Goal: Task Accomplishment & Management: Manage account settings

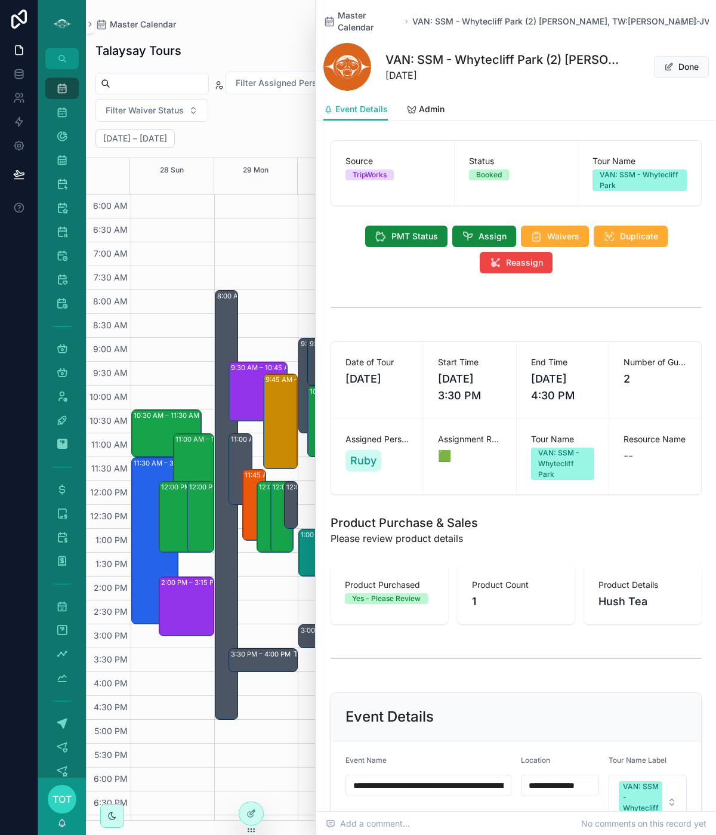
scroll to position [388, 0]
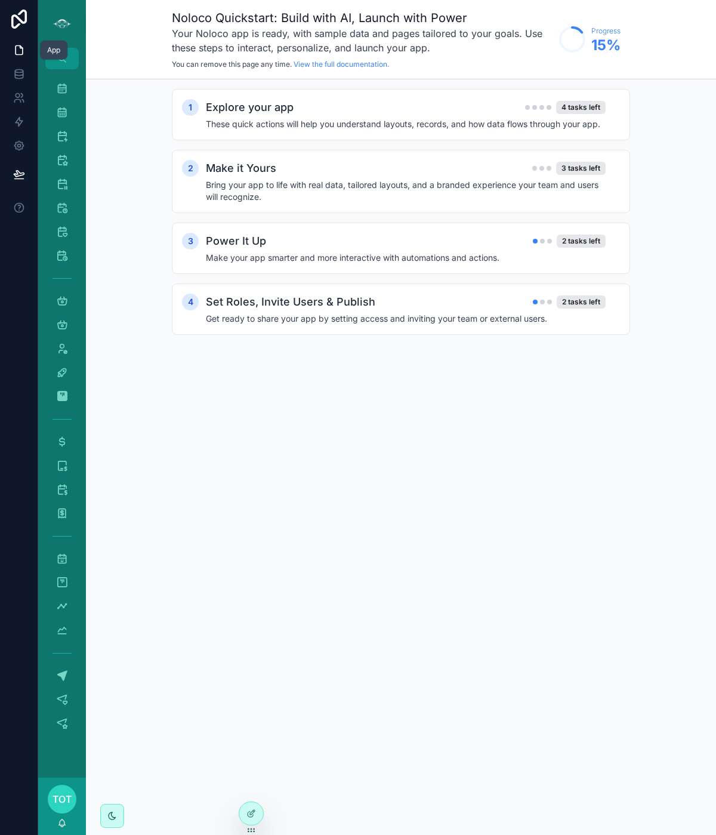
click at [19, 55] on icon at bounding box center [19, 50] width 12 height 12
click at [60, 91] on icon "scrollable content" at bounding box center [62, 88] width 12 height 12
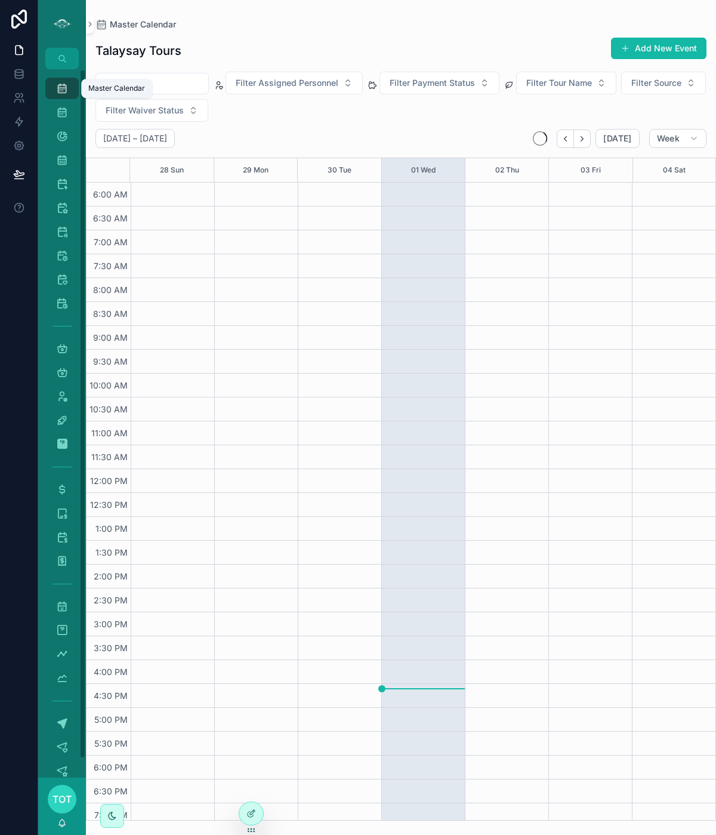
scroll to position [76, 0]
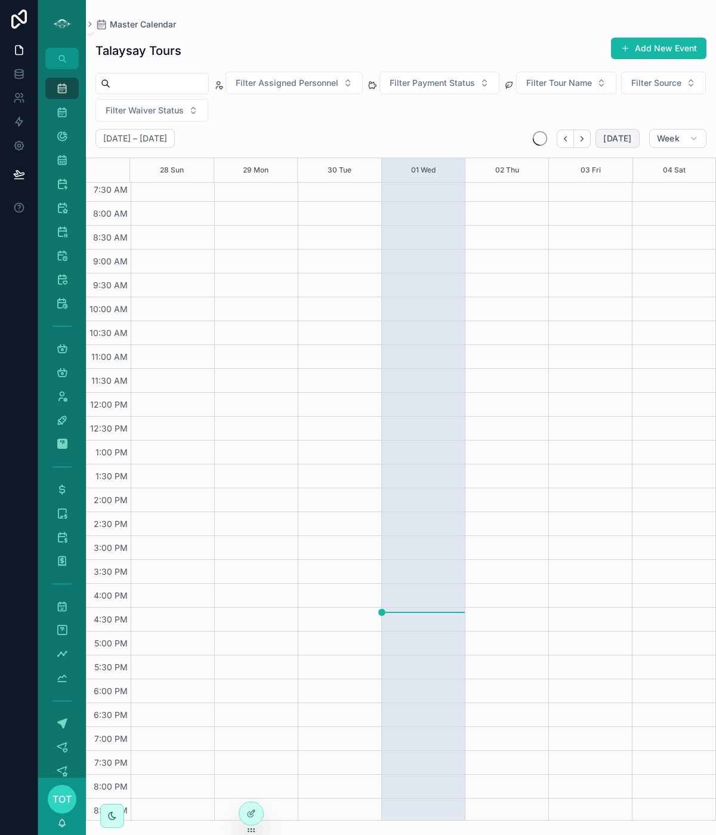
click at [619, 142] on span "[DATE]" at bounding box center [618, 138] width 28 height 11
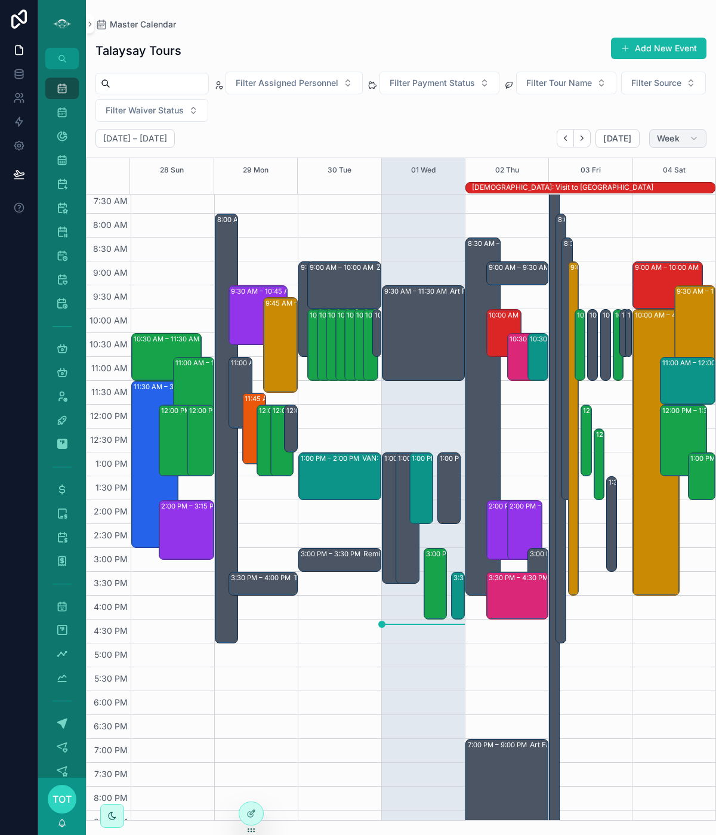
click at [669, 143] on button "Week" at bounding box center [678, 138] width 57 height 19
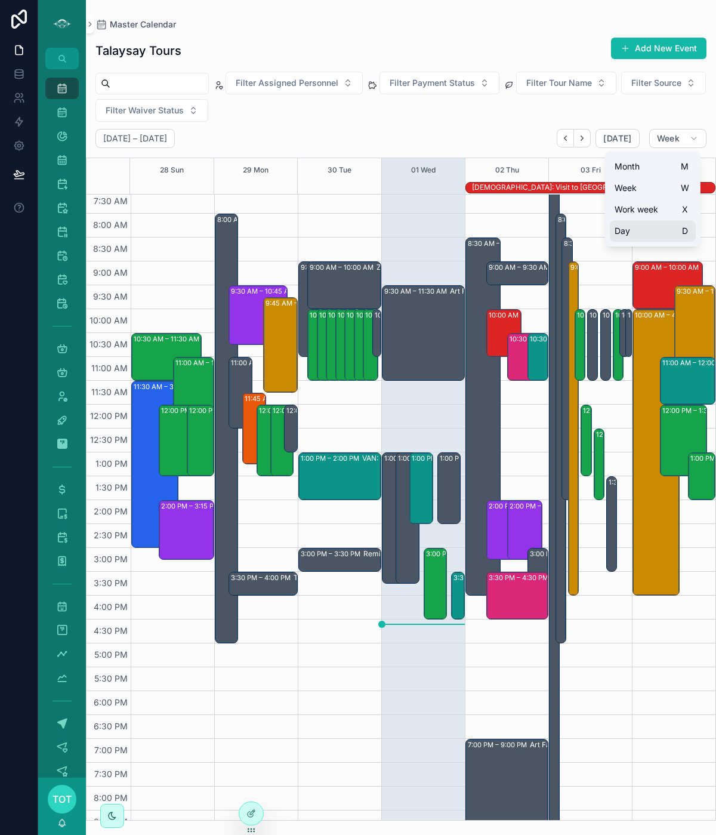
click at [637, 228] on button "Day D" at bounding box center [653, 230] width 86 height 21
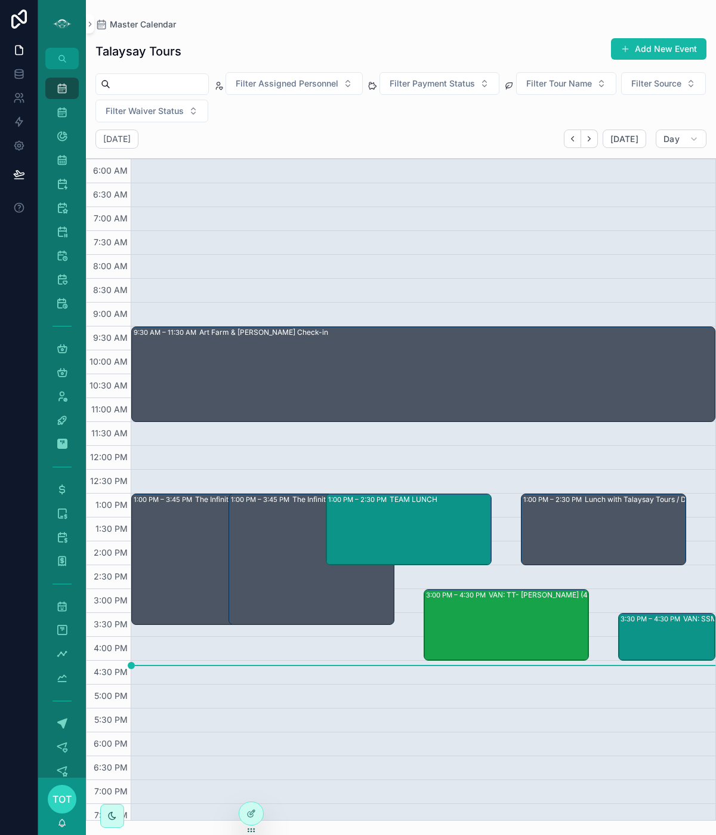
scroll to position [53, 0]
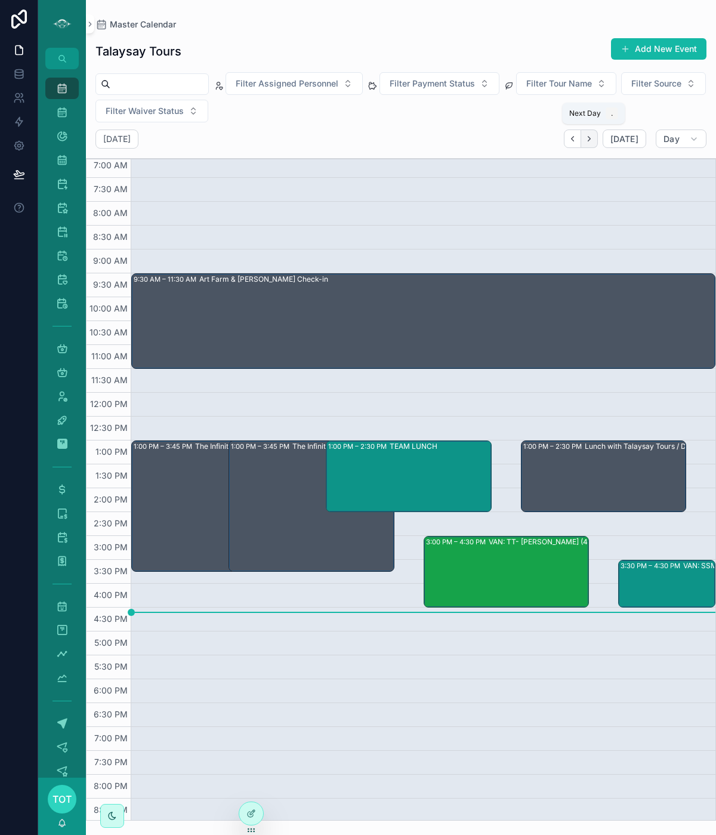
click at [593, 141] on icon "Next" at bounding box center [589, 138] width 9 height 9
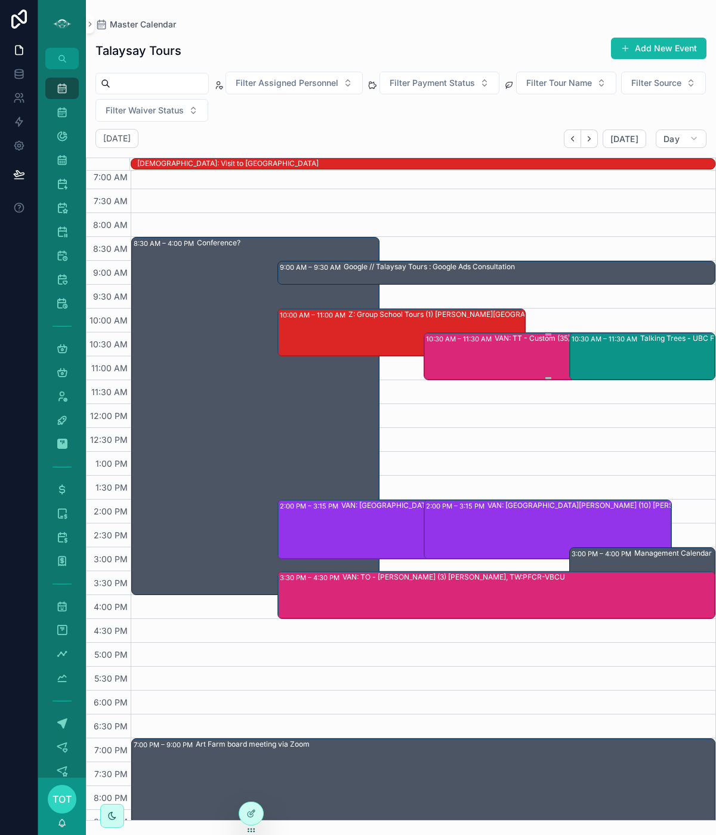
click at [547, 371] on div "VAN: TT - Custom (35) [PERSON_NAME], TW:JBUP-JRKZ" at bounding box center [591, 355] width 192 height 45
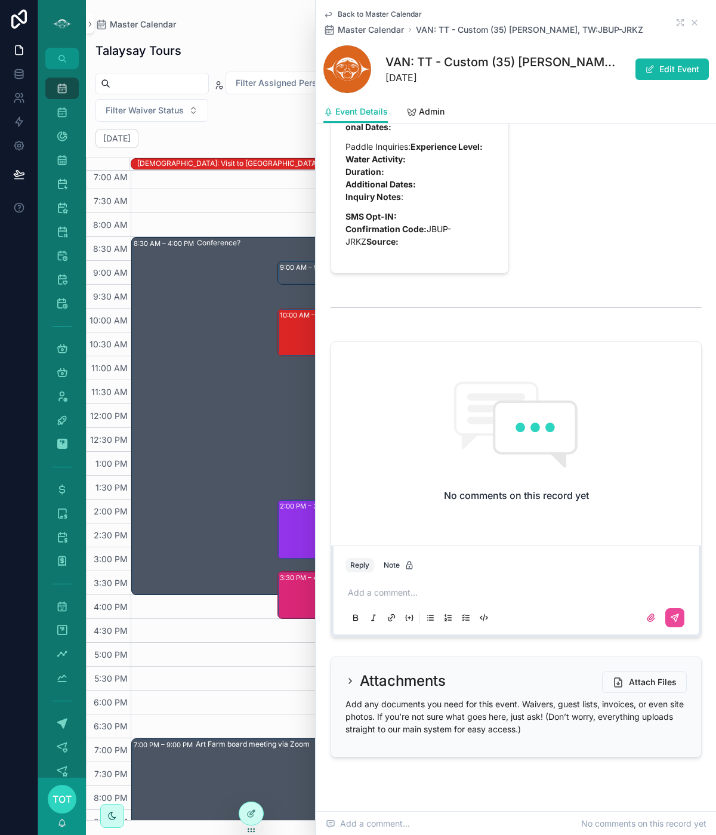
scroll to position [1614, 0]
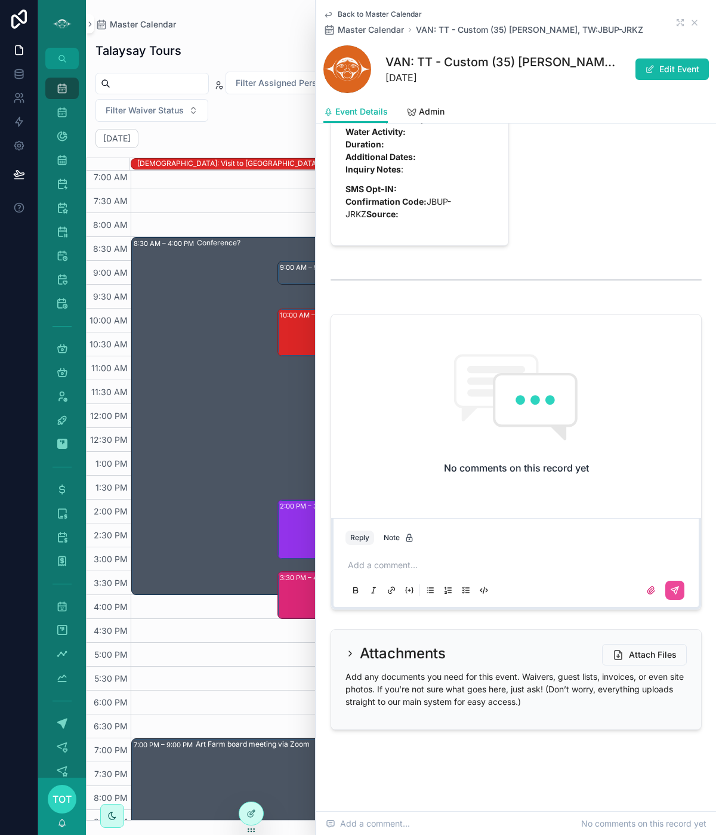
click at [327, 16] on icon "scrollable content" at bounding box center [329, 15] width 10 height 10
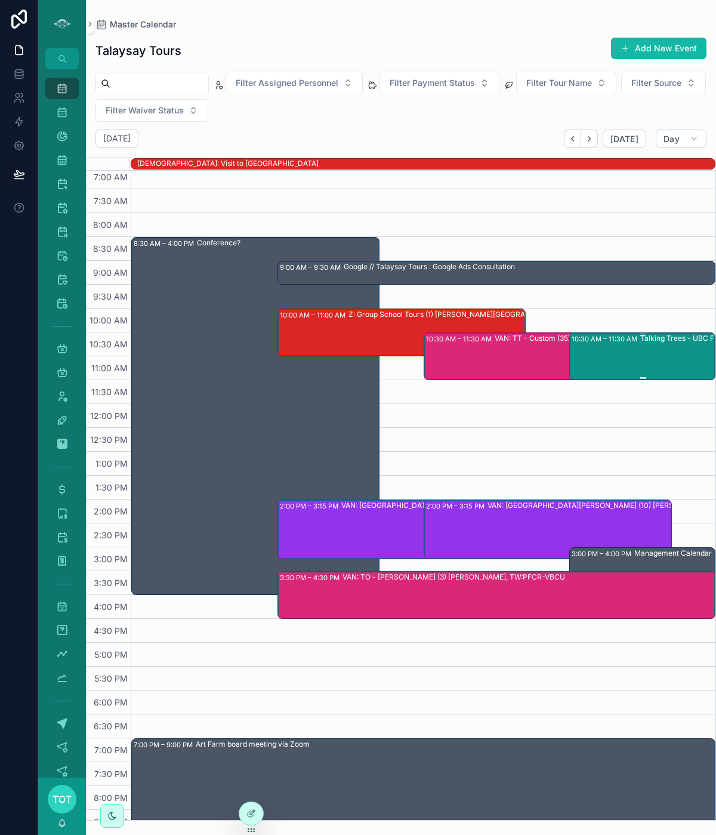
click at [613, 367] on div "10:30 AM – 11:30 AM Talking Trees - UBC Farm" at bounding box center [643, 356] width 143 height 45
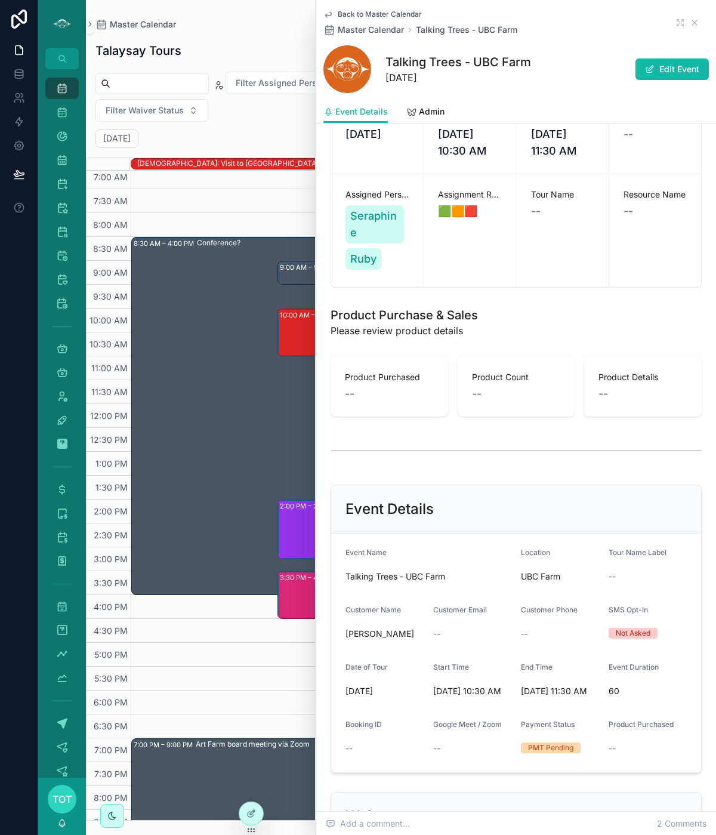
scroll to position [245, 0]
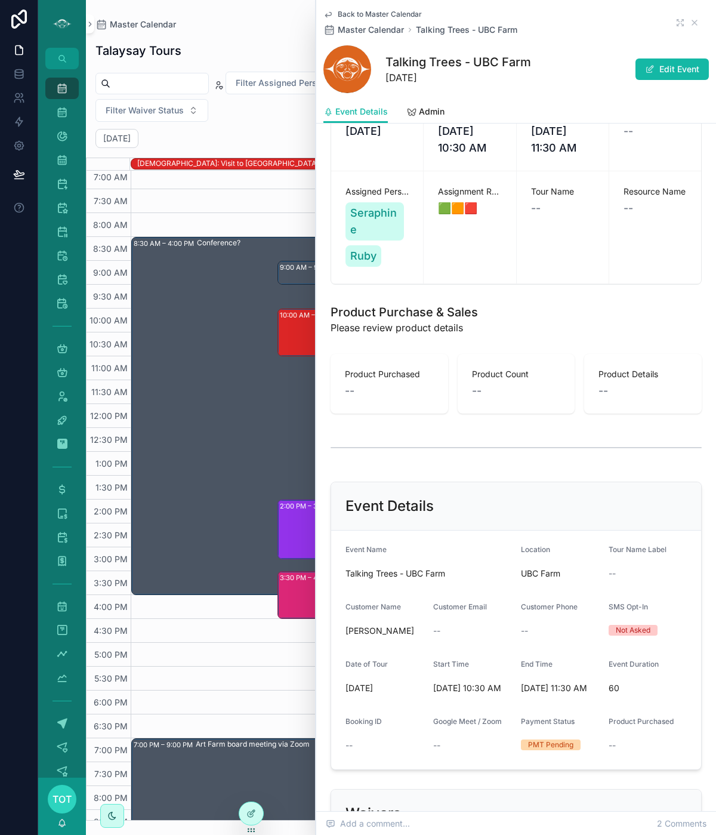
click at [330, 16] on icon "scrollable content" at bounding box center [329, 15] width 10 height 10
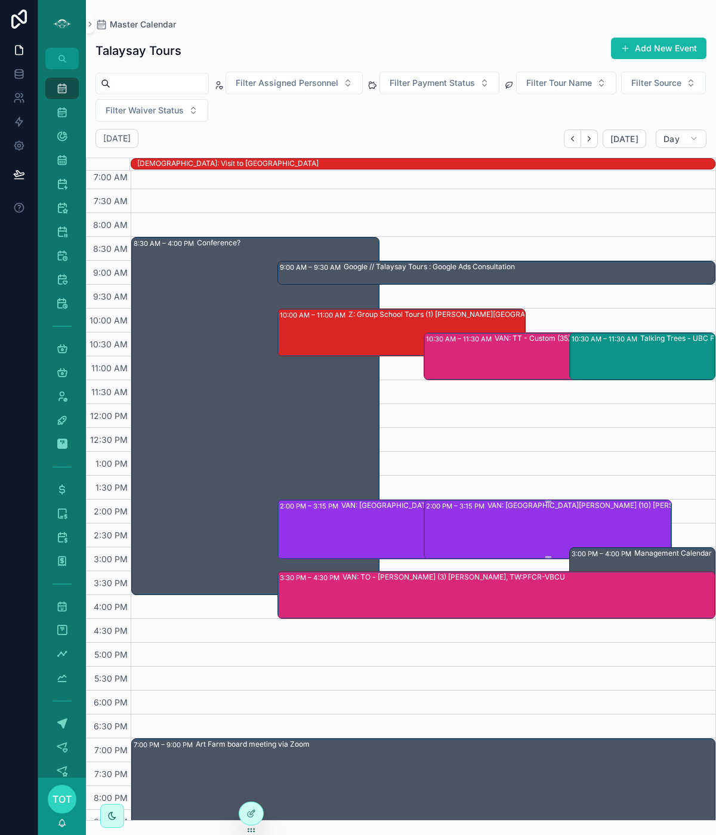
click at [488, 525] on div "VAN: [GEOGRAPHIC_DATA][PERSON_NAME] (10) [PERSON_NAME], TW:BGPZ-JBWK" at bounding box center [610, 528] width 245 height 57
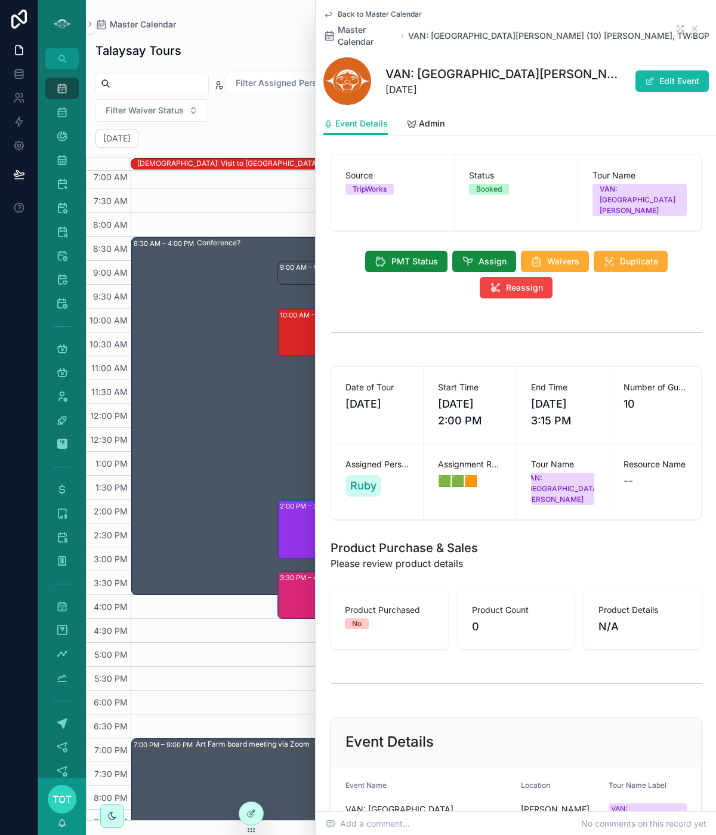
scroll to position [20, 0]
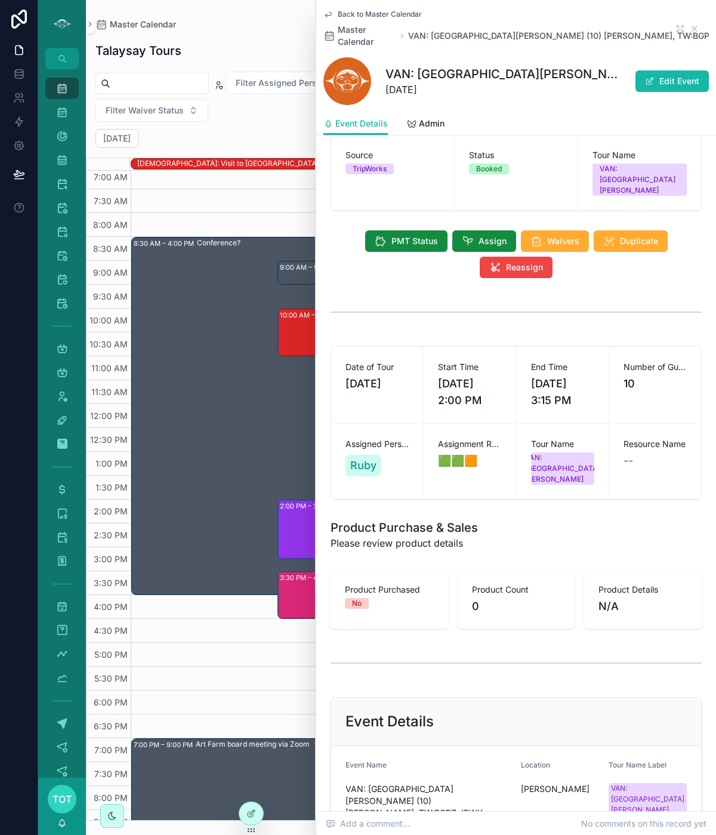
click at [330, 13] on icon "scrollable content" at bounding box center [329, 15] width 10 height 10
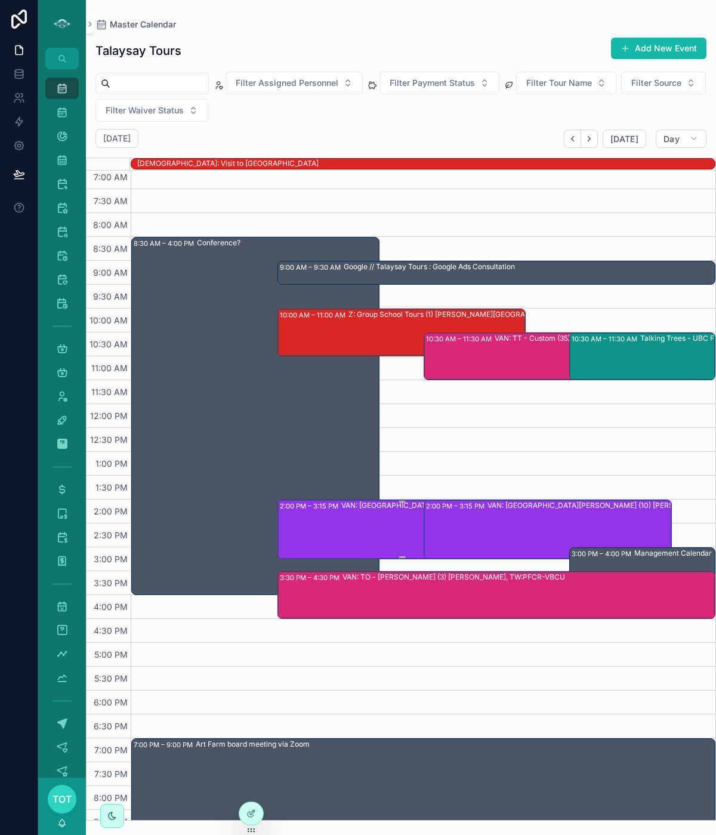
click at [372, 534] on div "VAN: [GEOGRAPHIC_DATA][PERSON_NAME] (2) [PERSON_NAME], TW:PRDU-IMDV" at bounding box center [464, 528] width 245 height 57
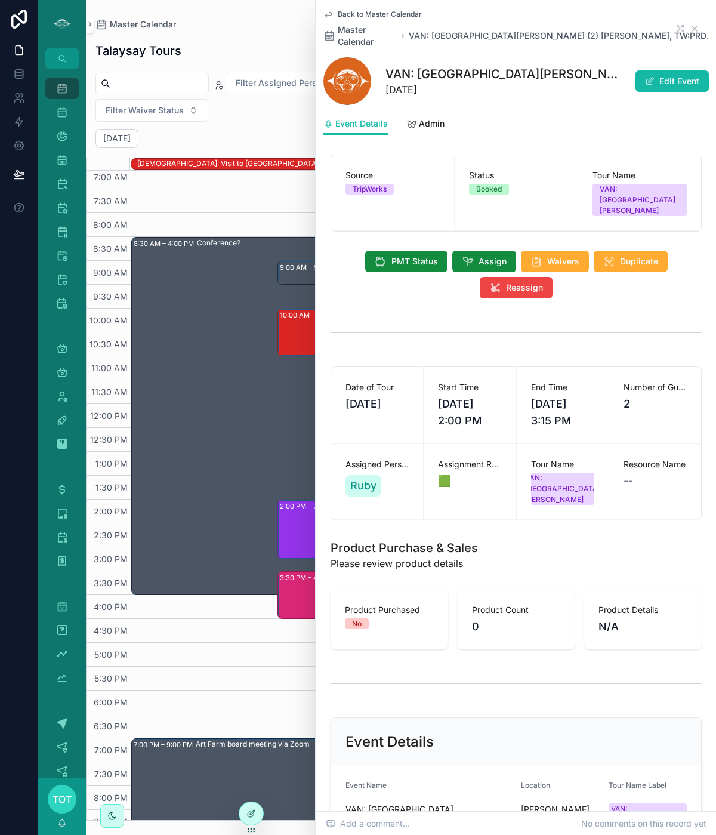
click at [330, 13] on icon "scrollable content" at bounding box center [329, 15] width 10 height 10
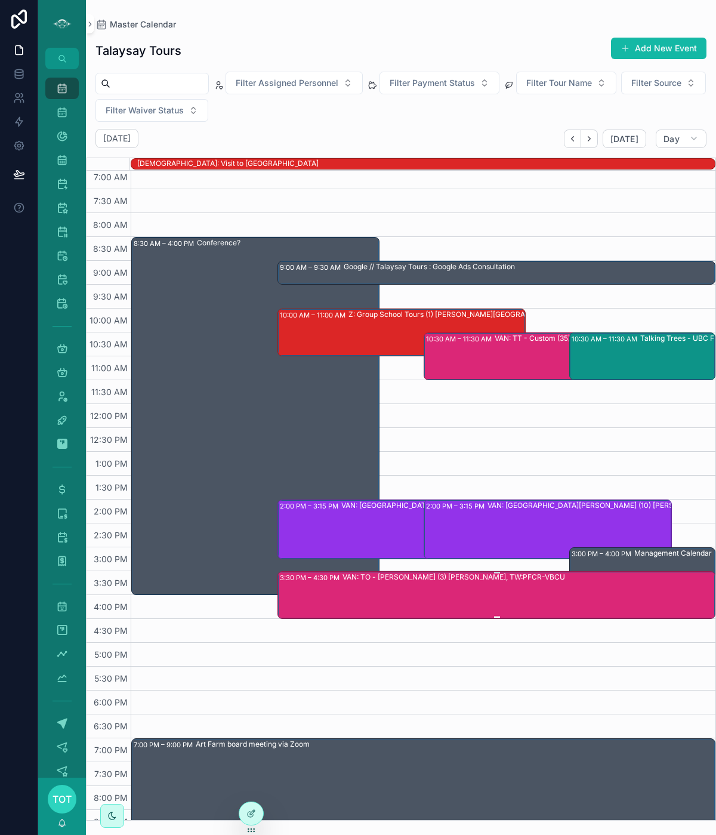
click at [549, 596] on div "VAN: TO - [PERSON_NAME] (3) [PERSON_NAME], TW:PFCR-VBCU" at bounding box center [529, 594] width 372 height 45
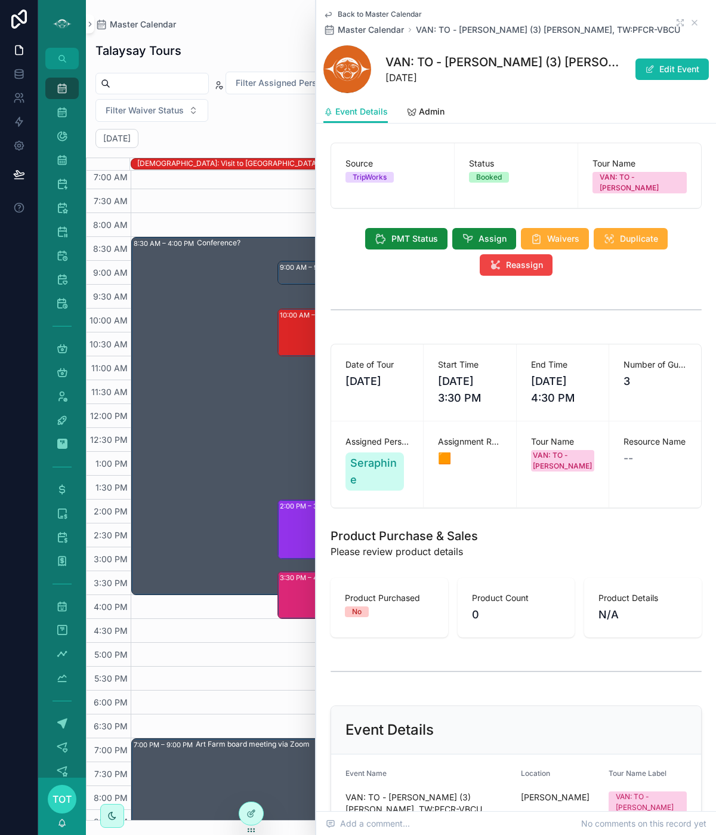
click at [328, 12] on icon "scrollable content" at bounding box center [329, 15] width 10 height 10
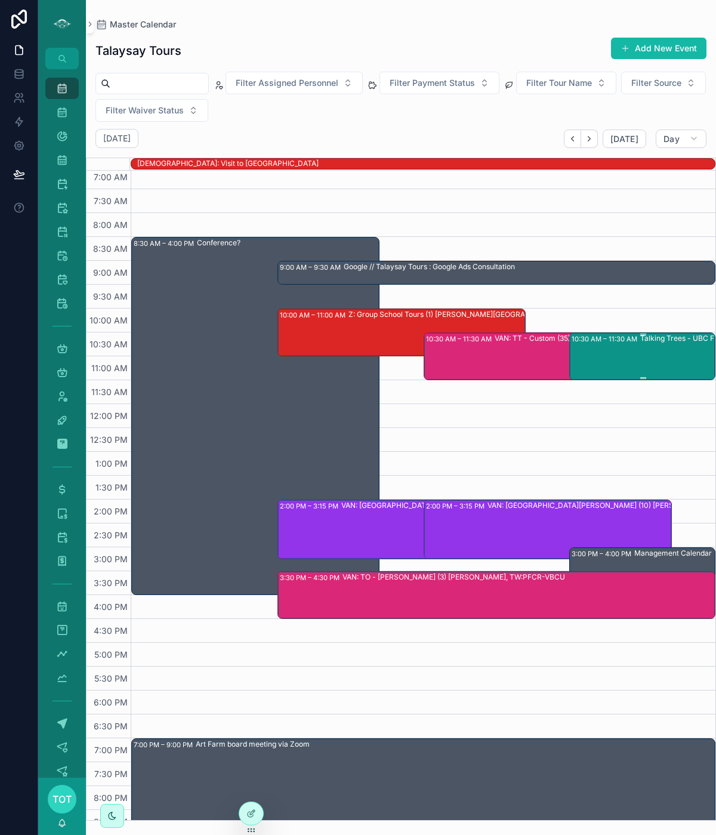
click at [610, 356] on div "10:30 AM – 11:30 AM Talking Trees - UBC Farm" at bounding box center [643, 356] width 143 height 45
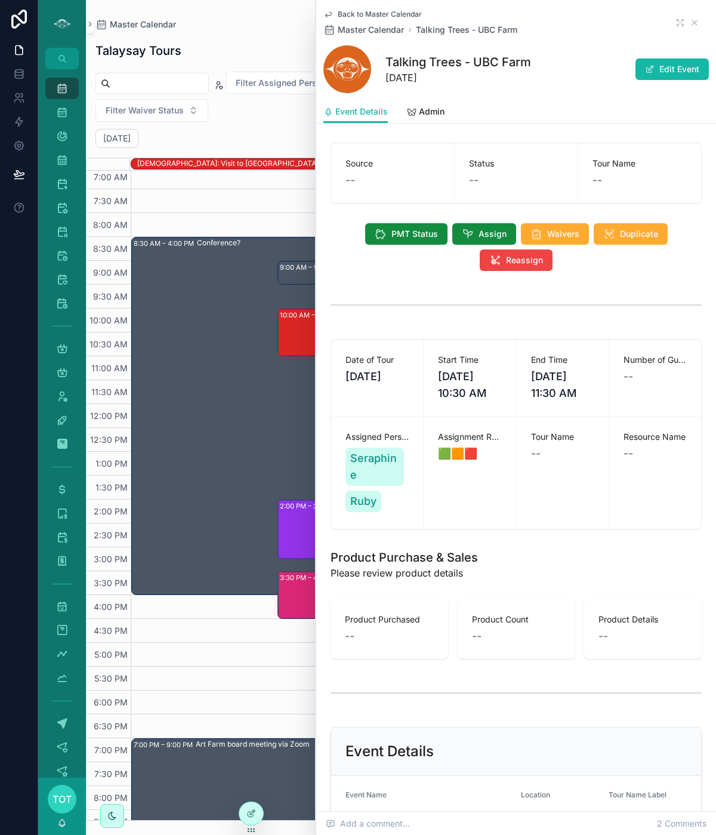
click at [327, 14] on icon "scrollable content" at bounding box center [329, 15] width 10 height 10
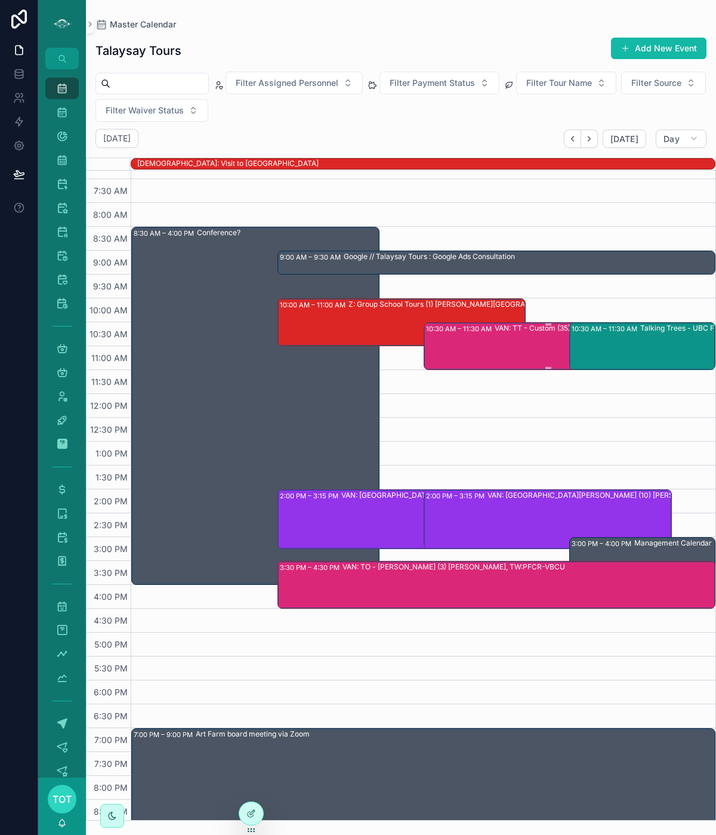
scroll to position [64, 0]
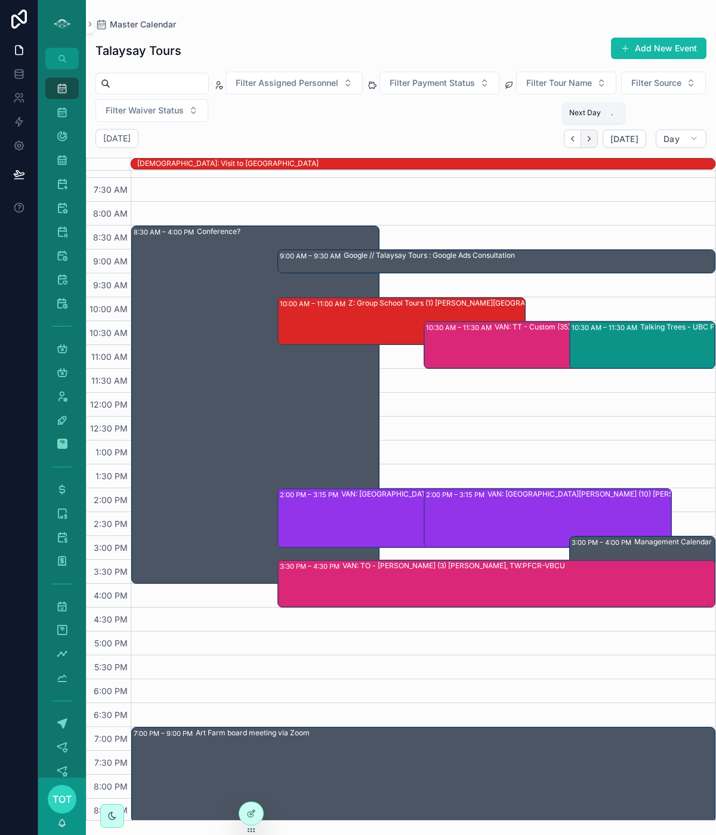
click at [594, 140] on icon "Next" at bounding box center [589, 138] width 9 height 9
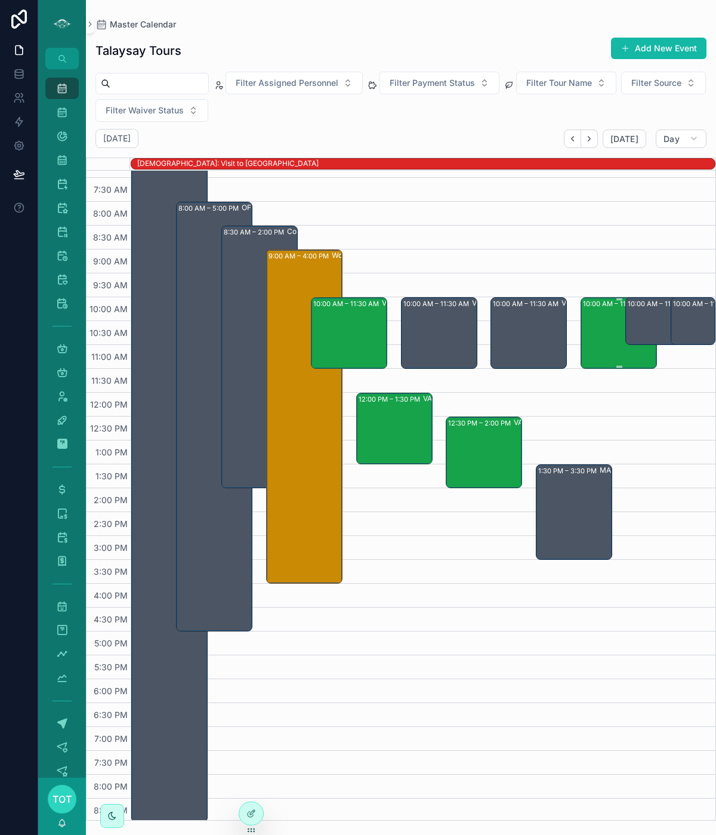
click at [607, 359] on div "10:00 AM – 11:30 AM (PRIVATE) VAN: TT - Stanley Park (10) Sharon Jancsik, TW:UU…" at bounding box center [619, 333] width 73 height 69
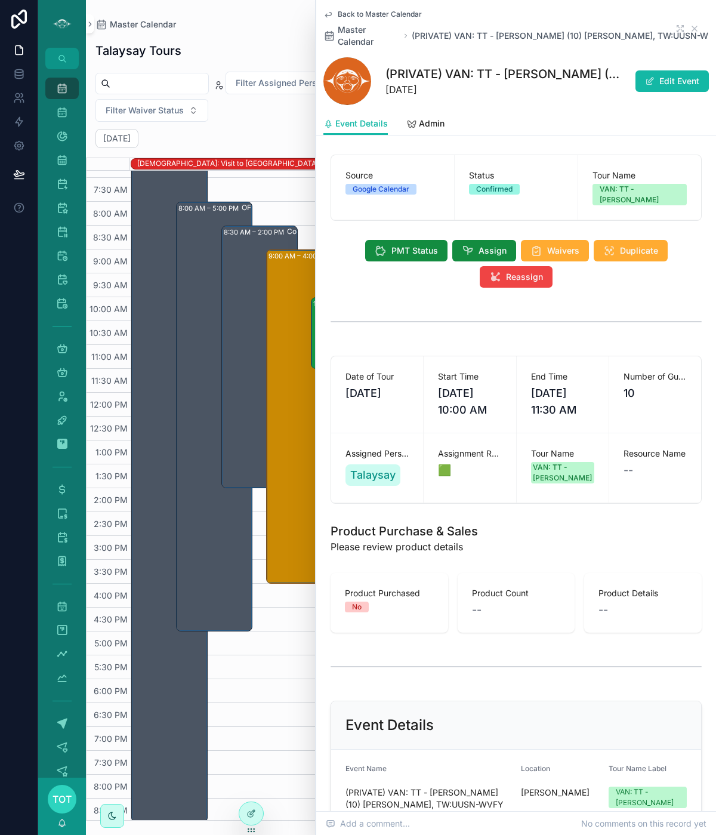
click at [333, 15] on icon "scrollable content" at bounding box center [329, 15] width 10 height 10
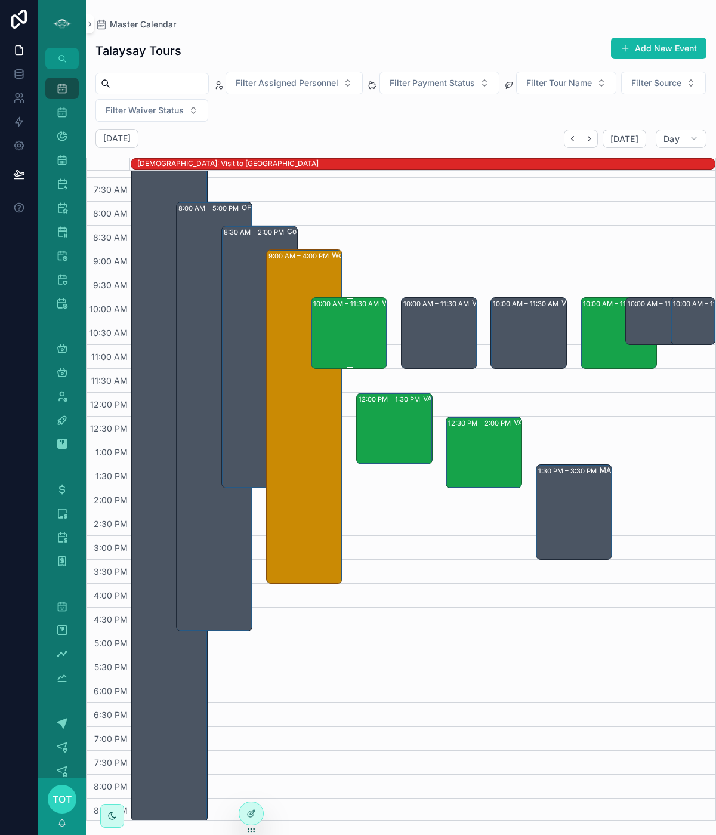
click at [356, 346] on div "10:00 AM – 11:30 AM VAN: TT - Stanley Park (6) Zhuying Long, TW:WUCT-ZSTS" at bounding box center [349, 333] width 73 height 69
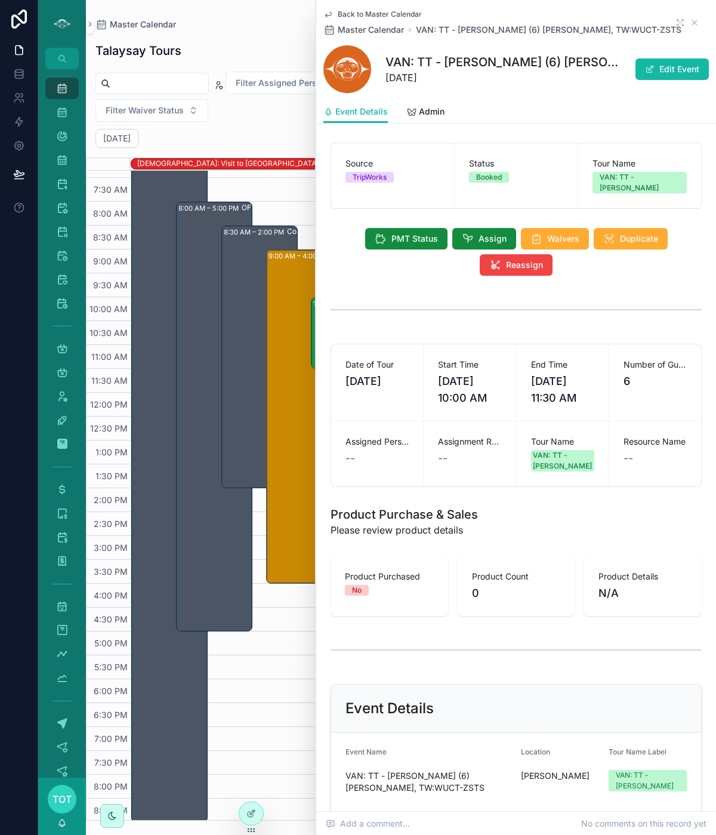
click at [330, 15] on icon "scrollable content" at bounding box center [328, 15] width 6 height 5
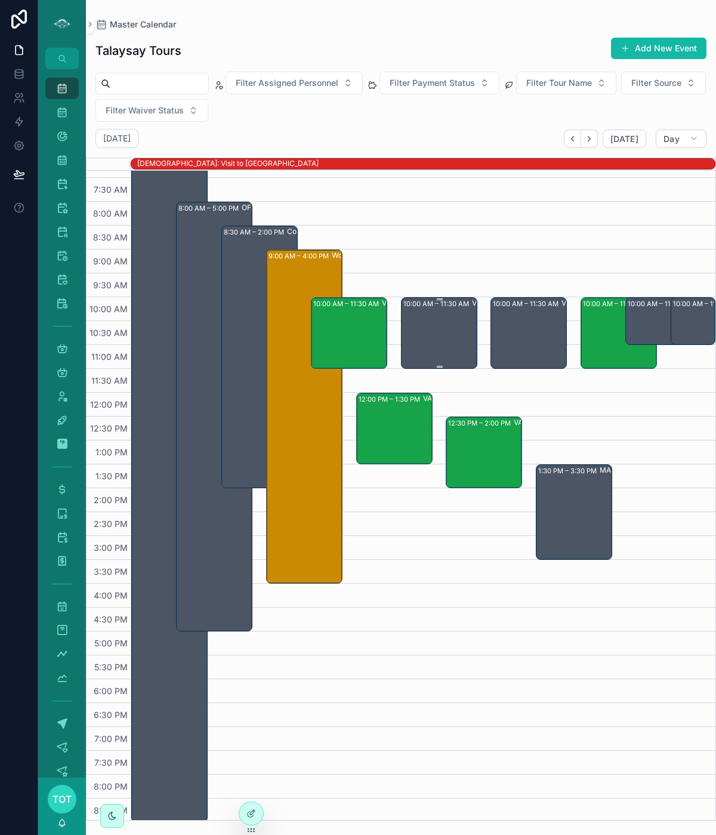
click at [432, 333] on div "10:00 AM – 11:30 AM VAN: TT - Stanley Park (7) Cynthia Long, TW:QKWA-HIJZ" at bounding box center [440, 333] width 73 height 69
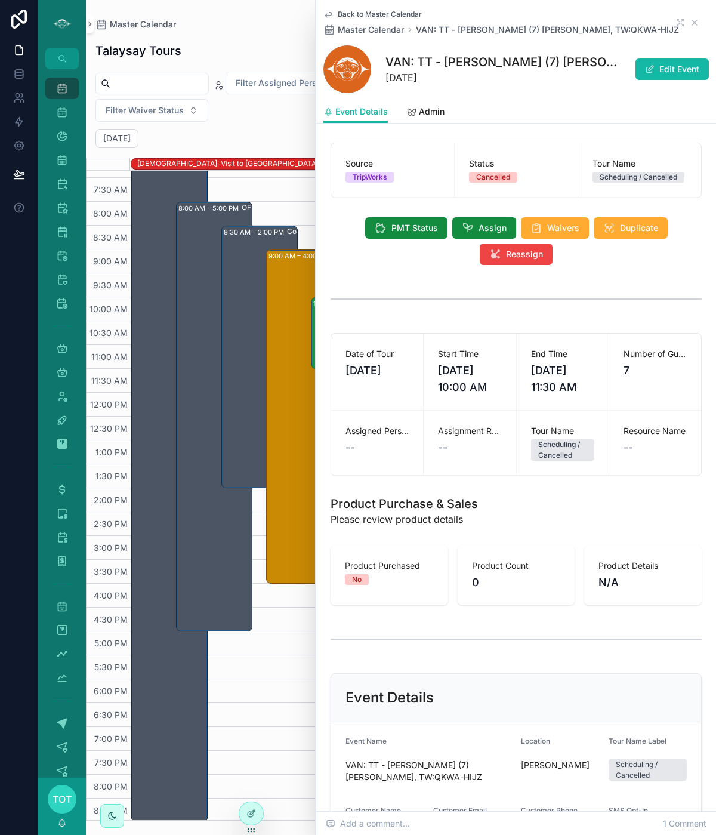
click at [331, 14] on icon "scrollable content" at bounding box center [328, 15] width 6 height 5
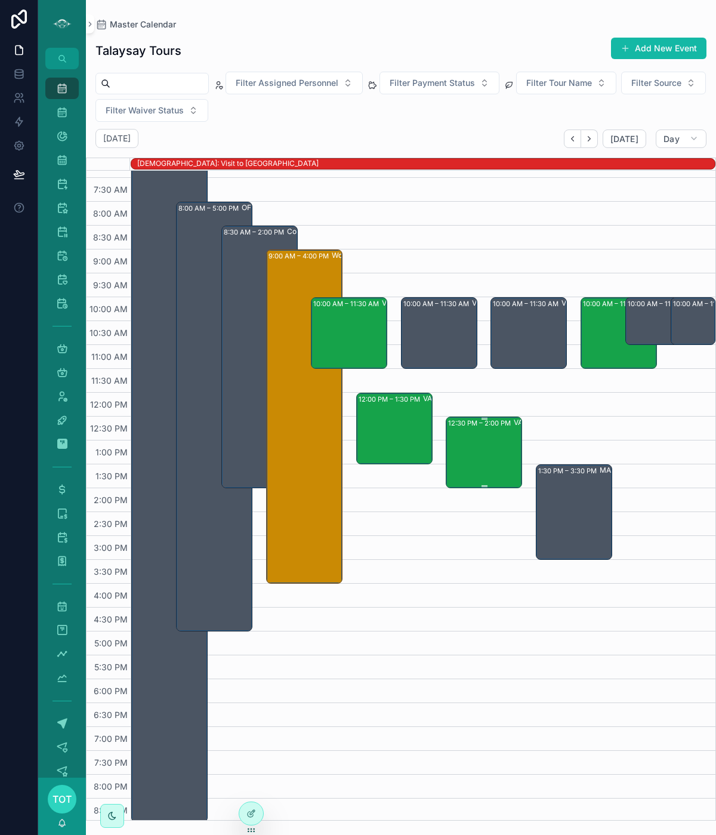
click at [461, 439] on div "12:30 PM – 2:00 PM VAN: TT - Stanley Park (20) Kelly Porter, TW:RHUT-SKJD" at bounding box center [484, 452] width 73 height 69
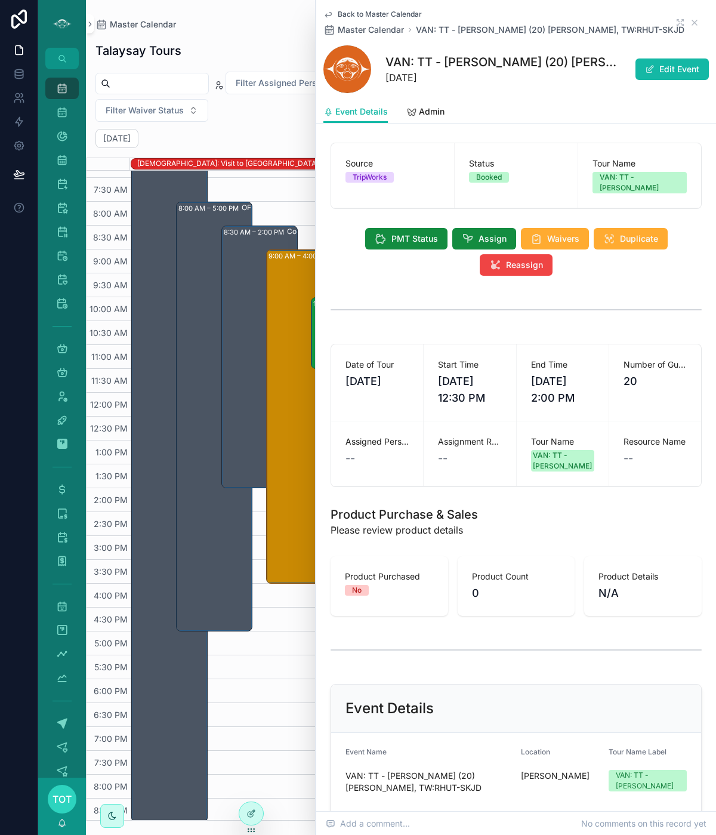
click at [329, 13] on icon "scrollable content" at bounding box center [329, 15] width 10 height 10
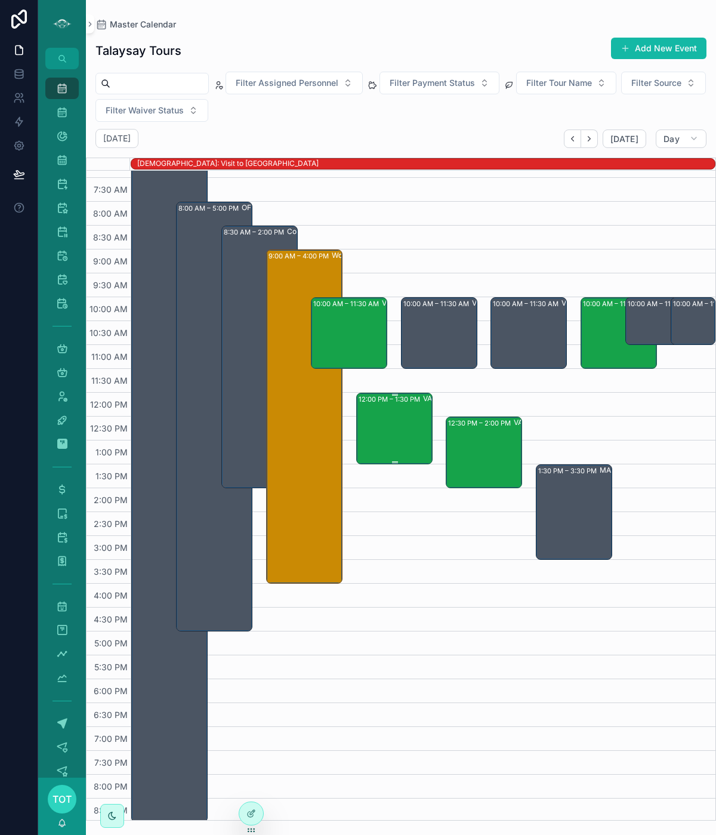
click at [387, 451] on div "12:00 PM – 1:30 PM VAN: TT - Stanley Park (3) Hesha Phillips, TW:HGSF-EWCN" at bounding box center [395, 428] width 73 height 69
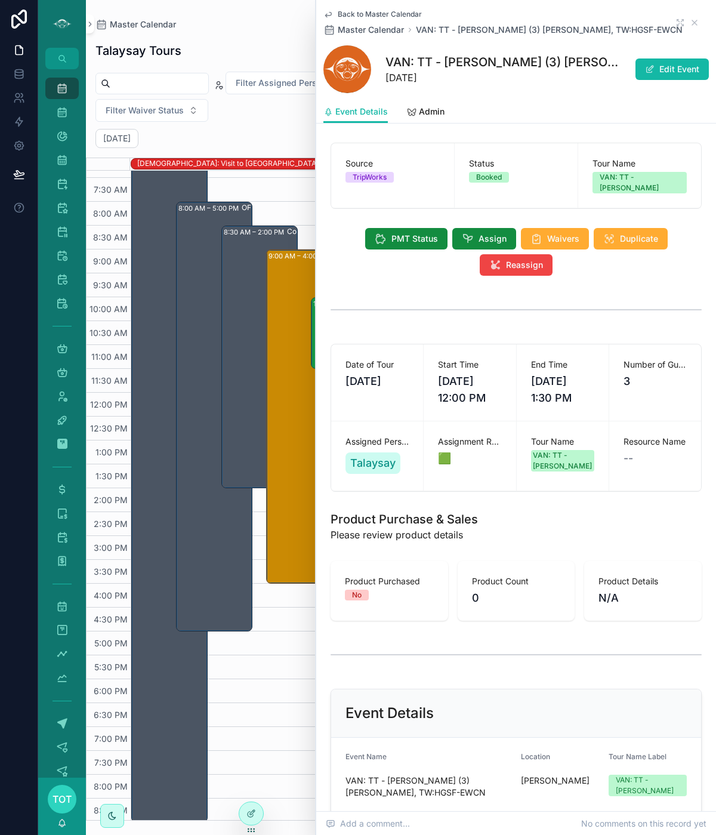
click at [328, 14] on icon "scrollable content" at bounding box center [329, 15] width 10 height 10
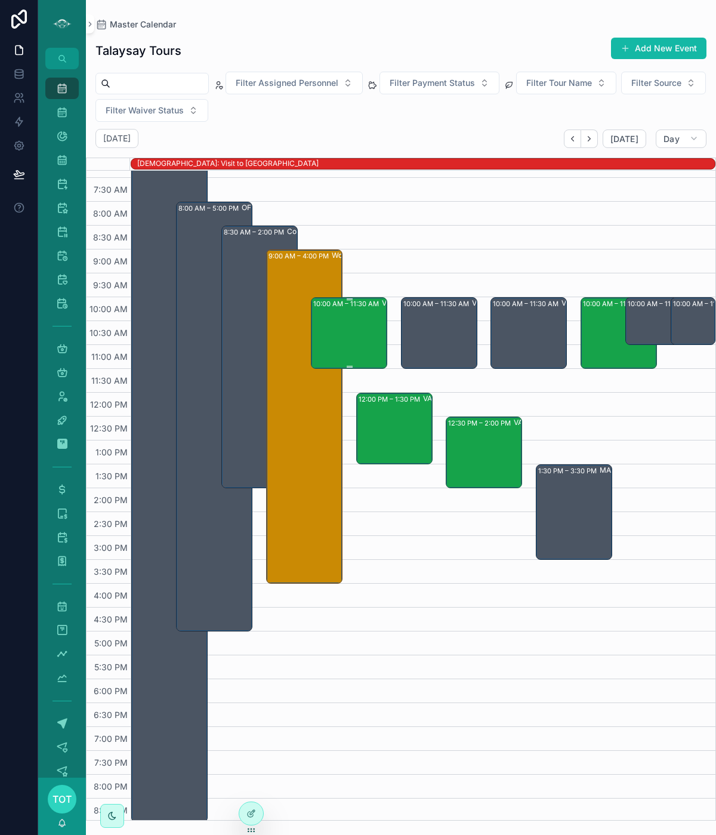
click at [333, 330] on div "10:00 AM – 11:30 AM VAN: TT - Stanley Park (6) Zhuying Long, TW:WUCT-ZSTS" at bounding box center [349, 333] width 73 height 69
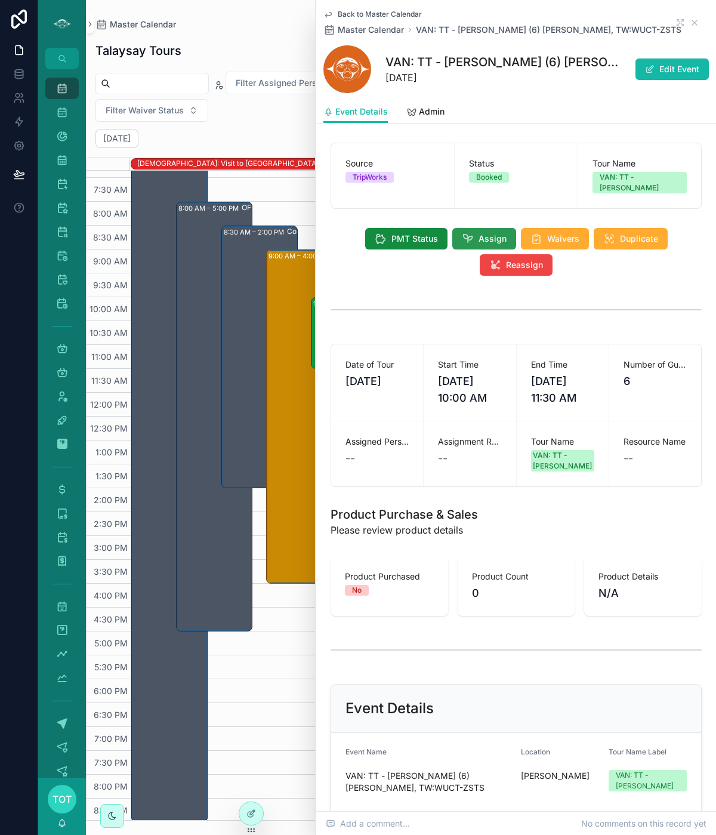
click at [463, 233] on icon "scrollable content" at bounding box center [468, 239] width 12 height 12
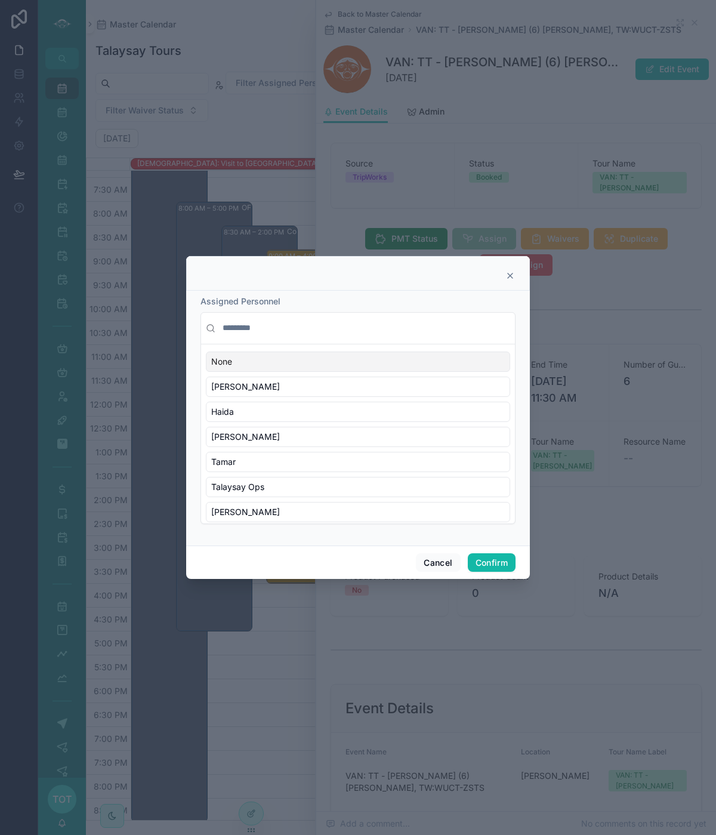
click at [255, 328] on input "text" at bounding box center [365, 328] width 290 height 21
click at [510, 278] on icon at bounding box center [511, 276] width 10 height 10
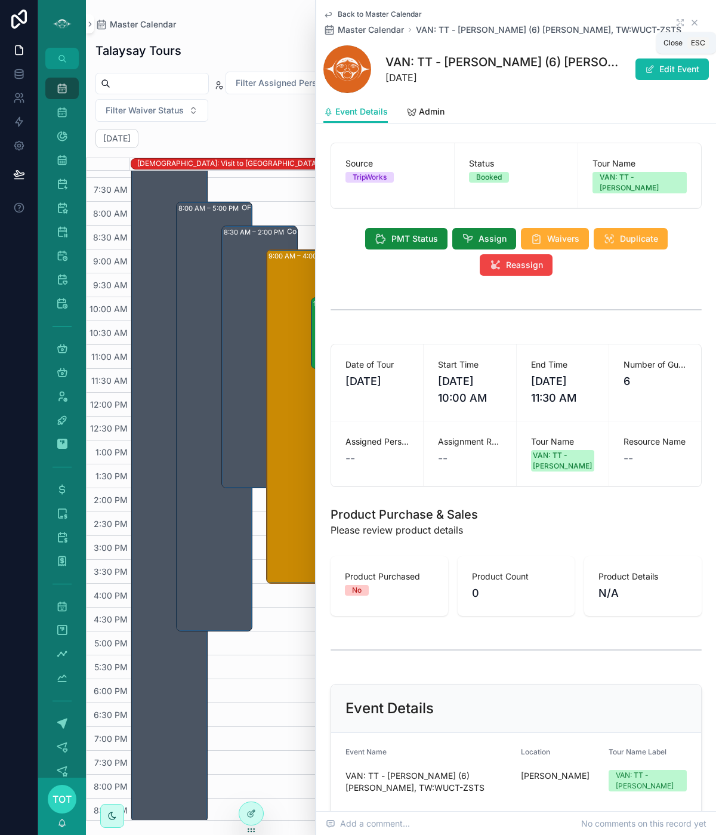
click at [693, 23] on icon "scrollable content" at bounding box center [695, 23] width 10 height 10
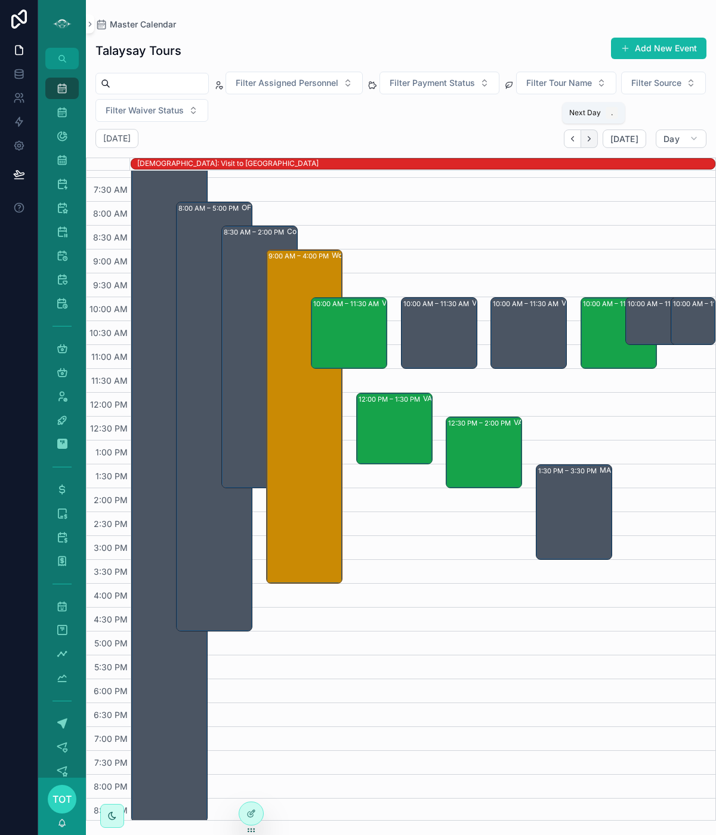
click at [592, 140] on icon "Next" at bounding box center [589, 138] width 9 height 9
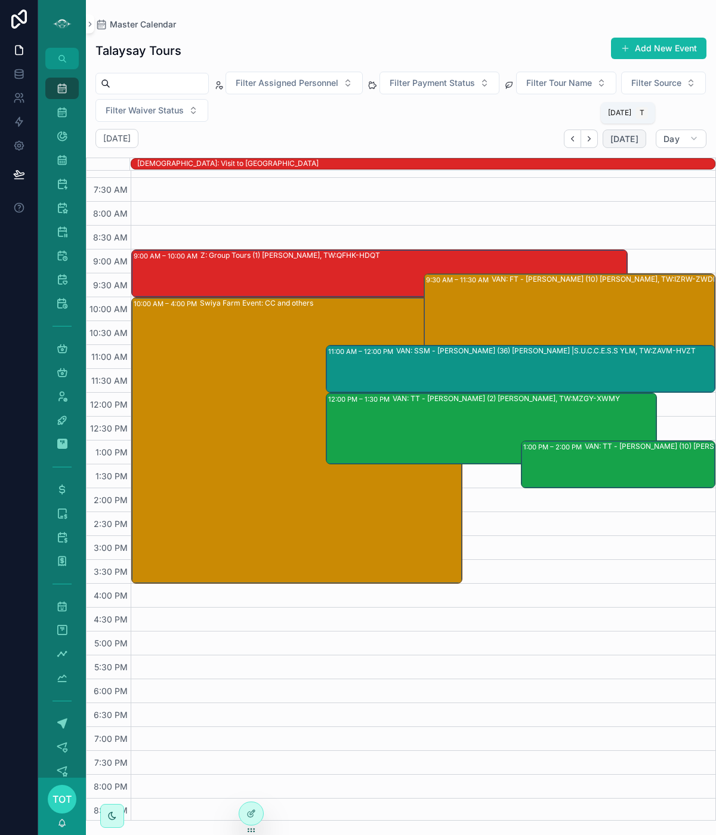
click at [619, 139] on span "[DATE]" at bounding box center [625, 139] width 28 height 11
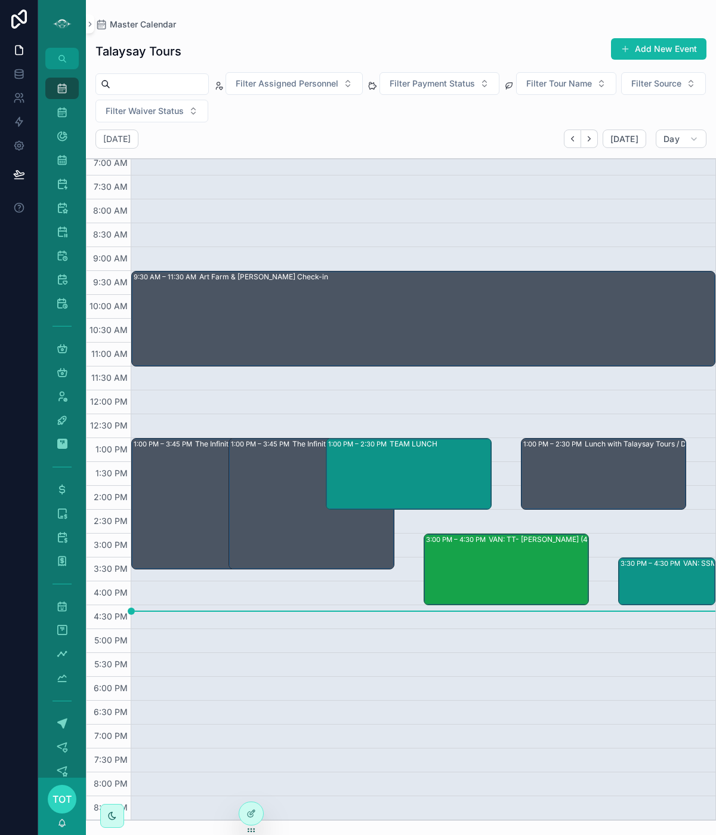
scroll to position [53, 0]
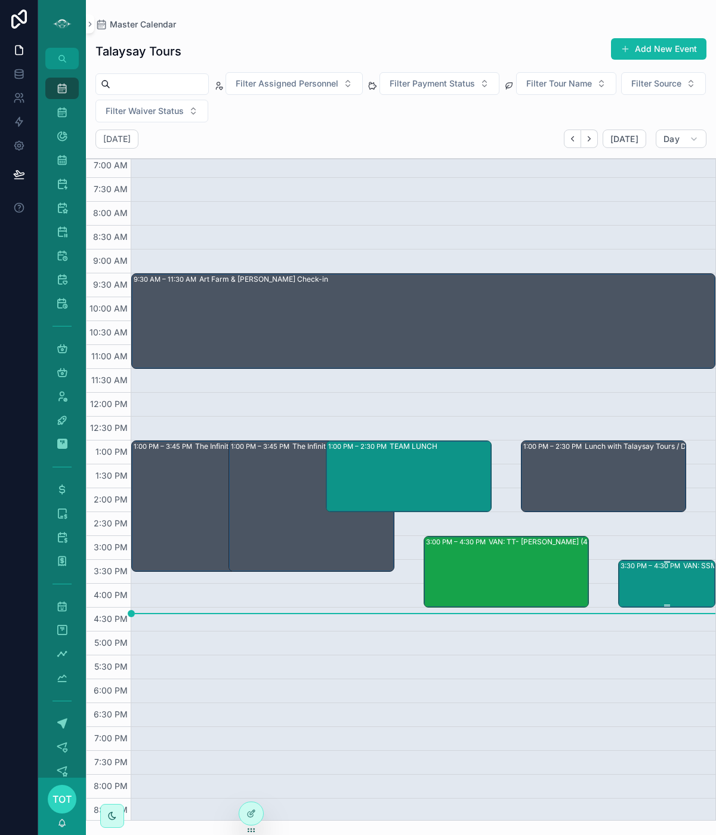
click at [661, 576] on div "3:30 PM – 4:30 PM VAN: SSM - Whytecliff Park (2) Julie McIntosh, TW:BUEG-JVTQ" at bounding box center [668, 583] width 94 height 45
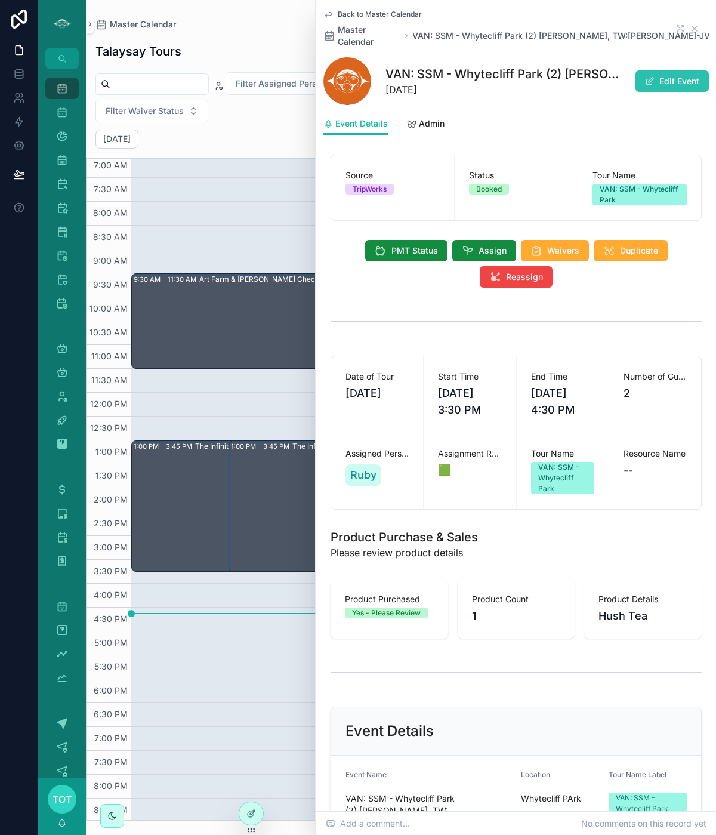
click at [647, 76] on span "scrollable content" at bounding box center [650, 81] width 10 height 10
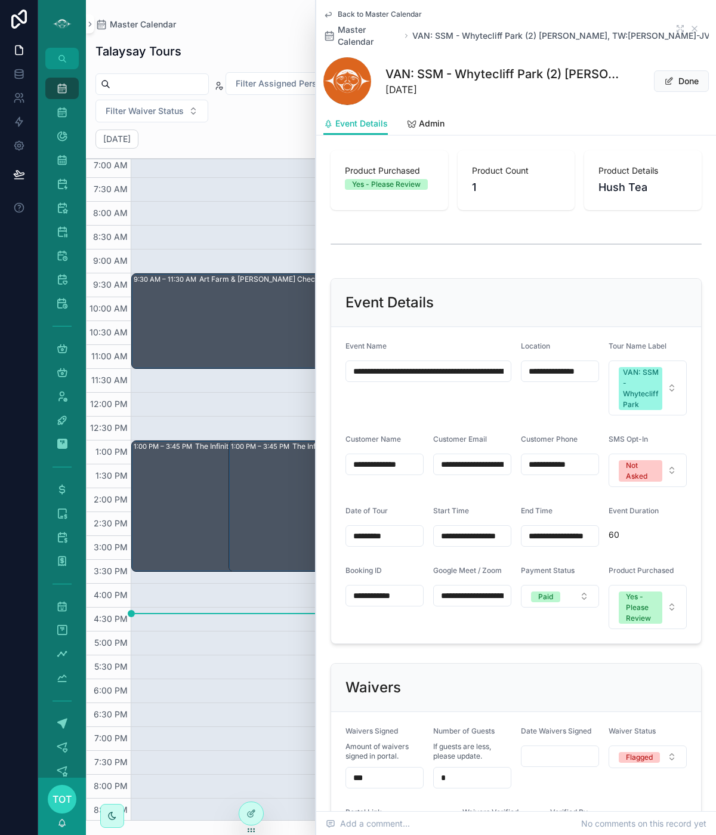
scroll to position [431, 0]
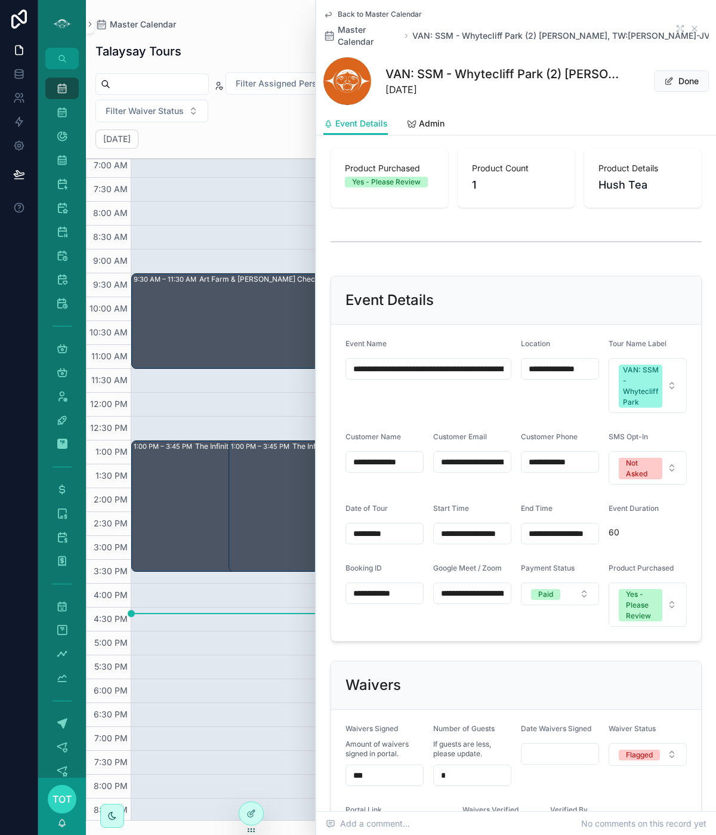
click at [387, 525] on input "*********" at bounding box center [384, 533] width 77 height 17
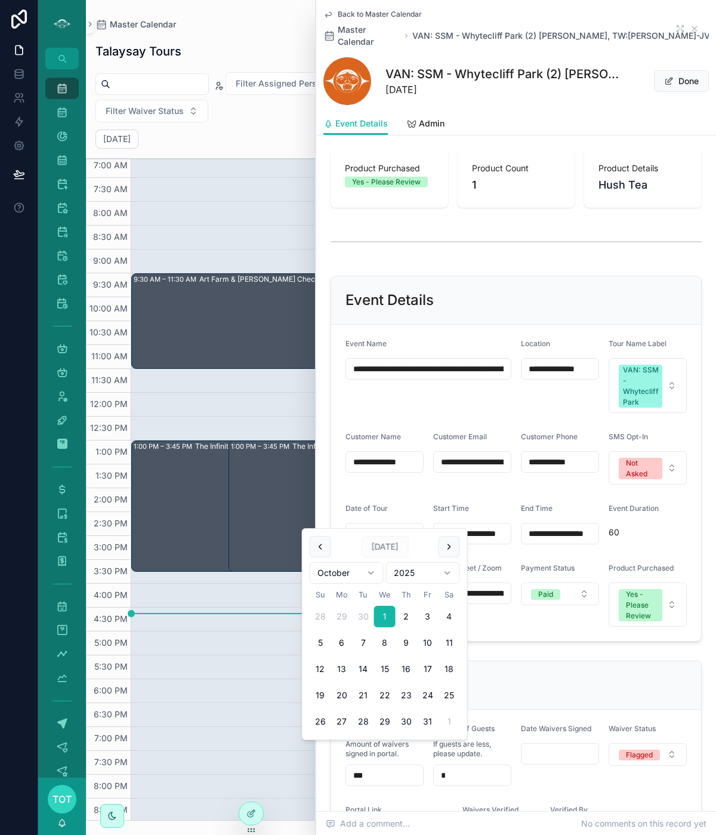
click at [445, 615] on button "4" at bounding box center [449, 616] width 21 height 21
type input "*********"
click at [478, 525] on input "**********" at bounding box center [472, 533] width 77 height 17
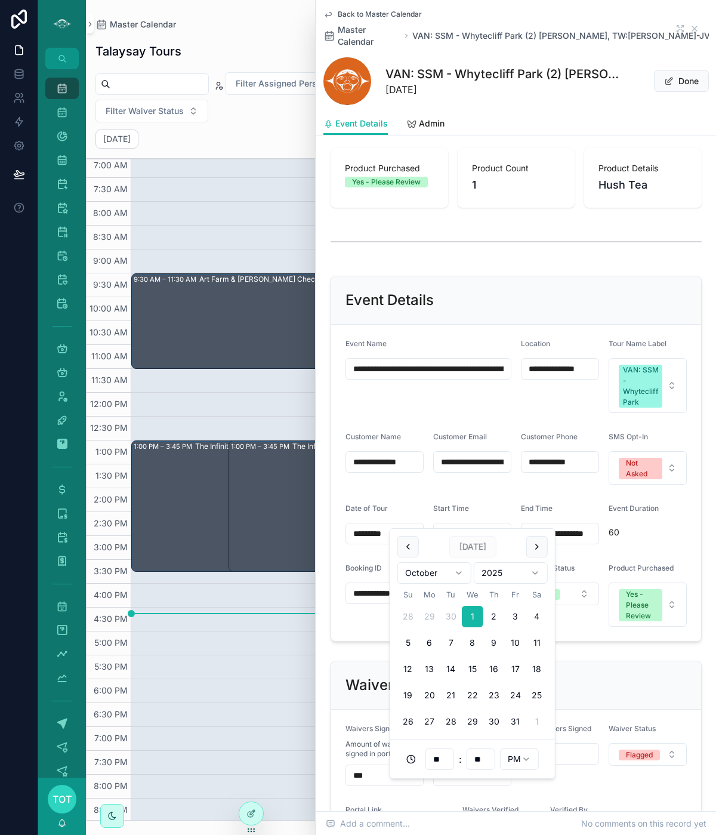
click at [534, 614] on button "4" at bounding box center [537, 616] width 21 height 21
click at [439, 762] on input "**" at bounding box center [439, 759] width 27 height 17
click at [430, 580] on div "01" at bounding box center [440, 581] width 54 height 19
type input "**********"
type input "**"
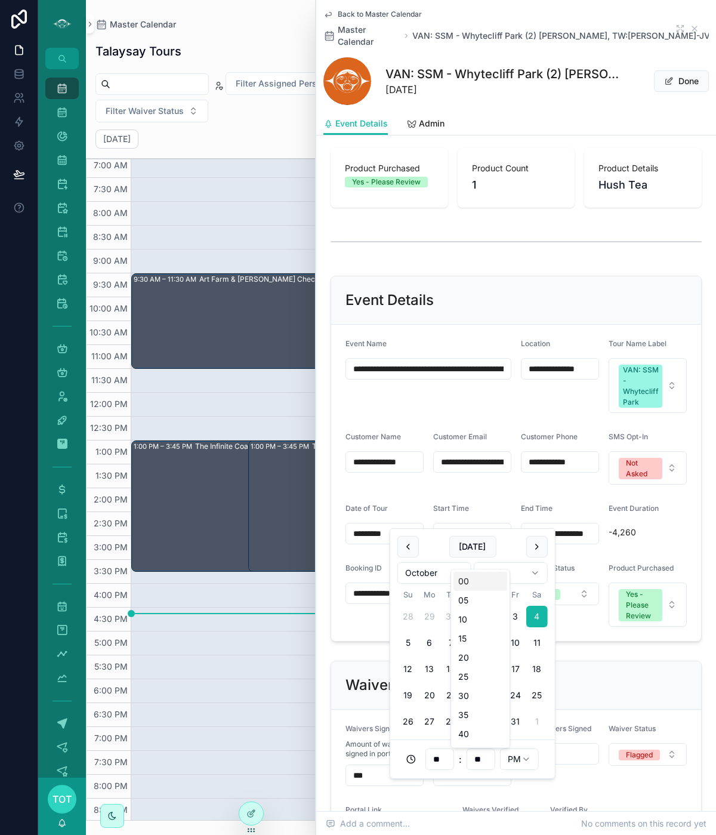
click at [478, 756] on input "**" at bounding box center [480, 759] width 27 height 17
drag, startPoint x: 484, startPoint y: 758, endPoint x: 469, endPoint y: 758, distance: 14.9
click at [469, 758] on input "**" at bounding box center [480, 759] width 27 height 17
type input "**"
click at [543, 665] on button "18" at bounding box center [537, 669] width 21 height 21
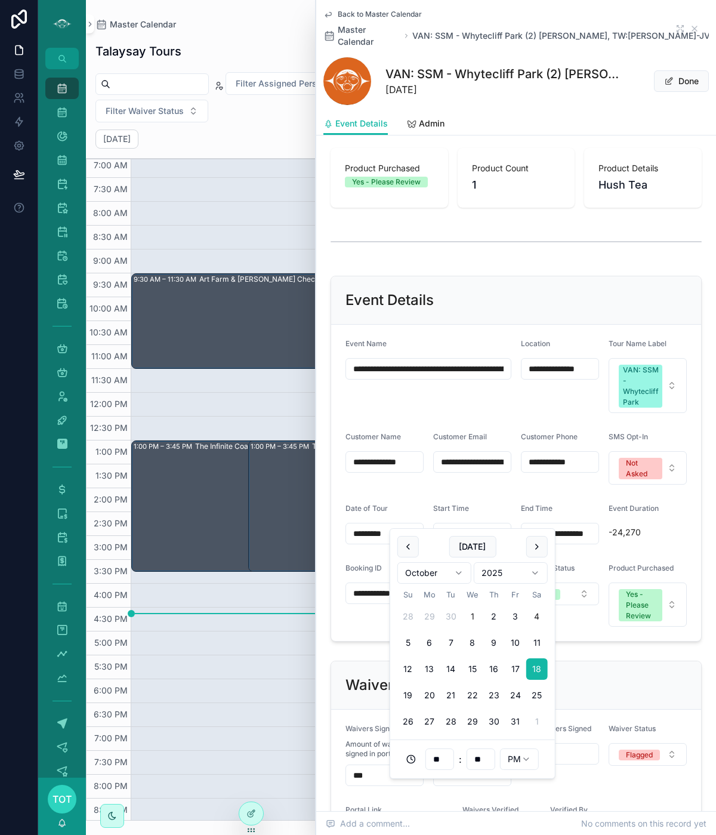
click at [539, 617] on button "4" at bounding box center [537, 616] width 21 height 21
type input "**********"
click at [561, 525] on input "**********" at bounding box center [560, 533] width 77 height 17
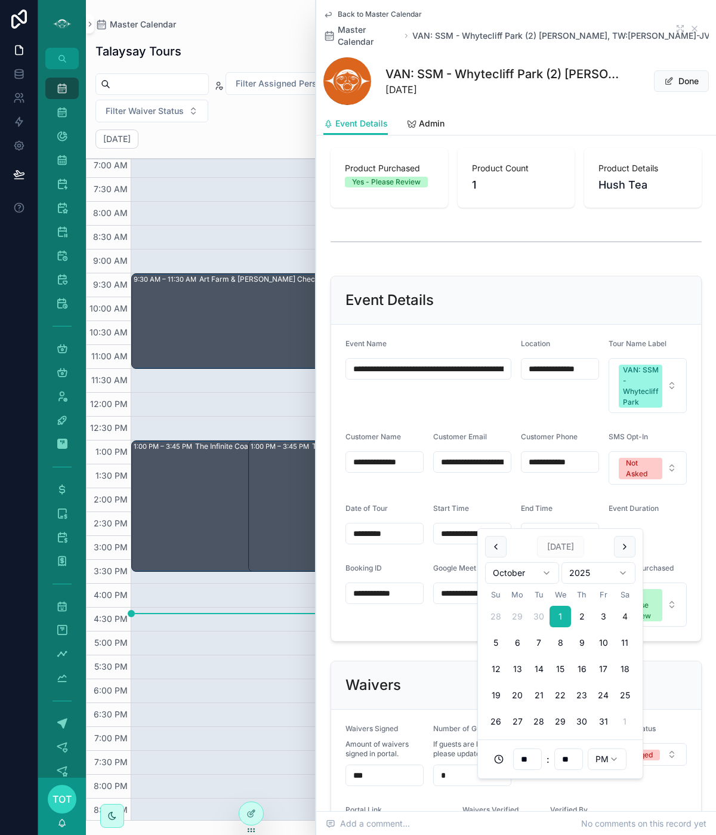
click at [626, 614] on button "4" at bounding box center [624, 616] width 21 height 21
drag, startPoint x: 531, startPoint y: 758, endPoint x: 518, endPoint y: 759, distance: 13.1
click at [518, 759] on input "**" at bounding box center [527, 759] width 27 height 17
type input "**********"
type input "**"
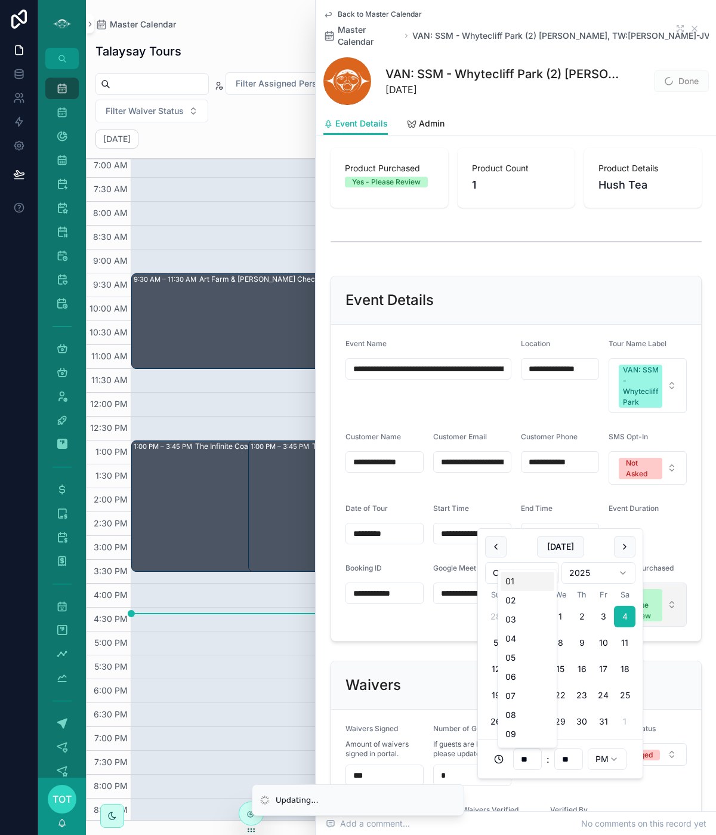
type input "**********"
click at [687, 541] on form "**********" at bounding box center [516, 483] width 370 height 316
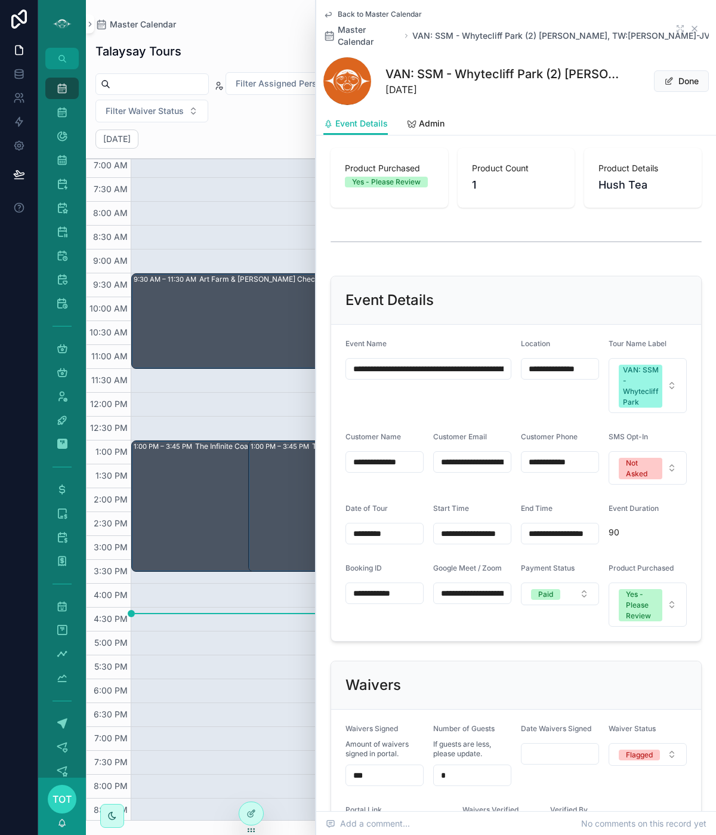
click at [696, 25] on icon "scrollable content" at bounding box center [695, 29] width 10 height 10
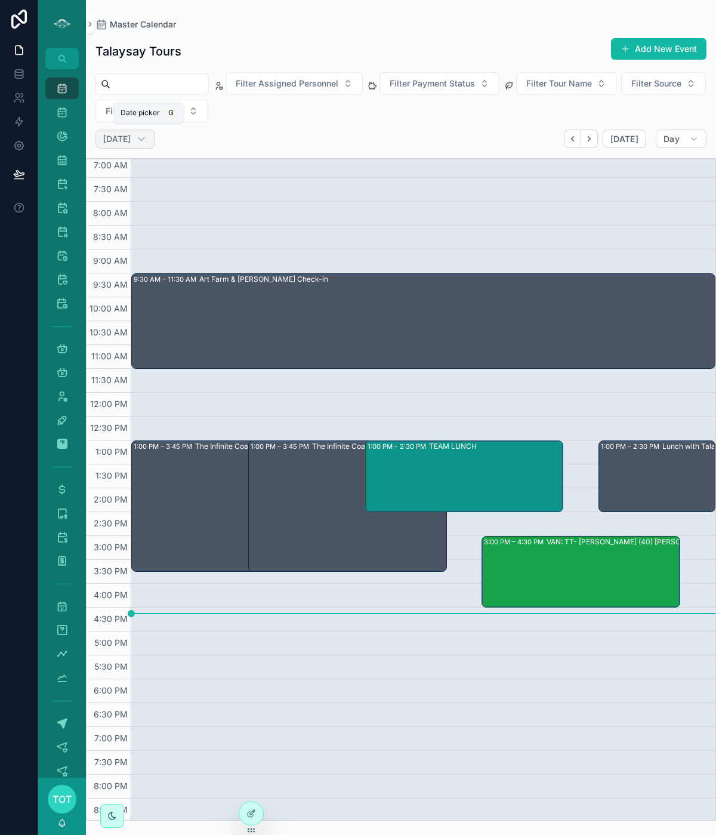
click at [131, 142] on h2 "Wednesday Oct 01" at bounding box center [116, 139] width 27 height 12
select select "****"
select select "*"
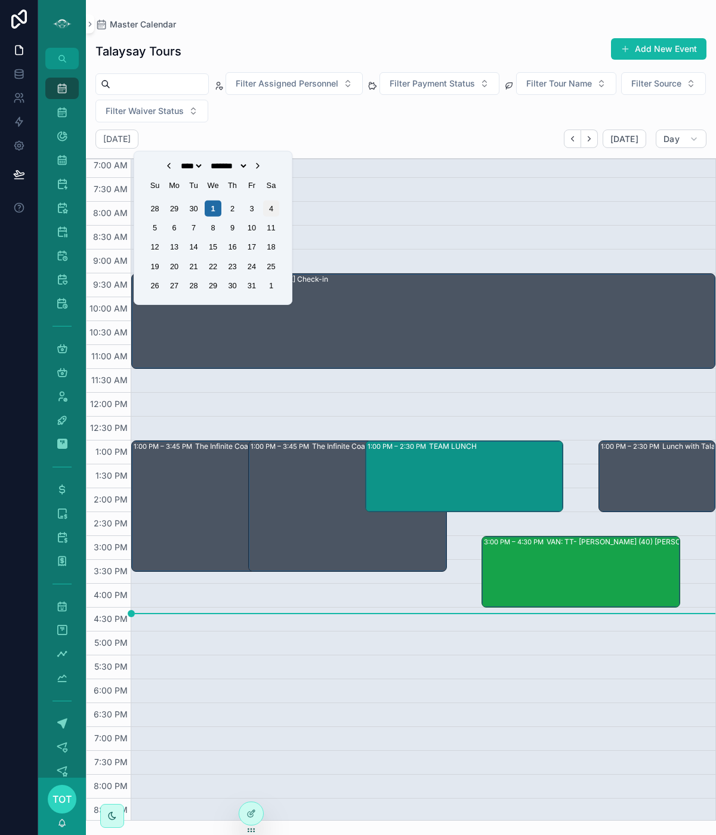
click at [270, 210] on div "4" at bounding box center [271, 208] width 16 height 16
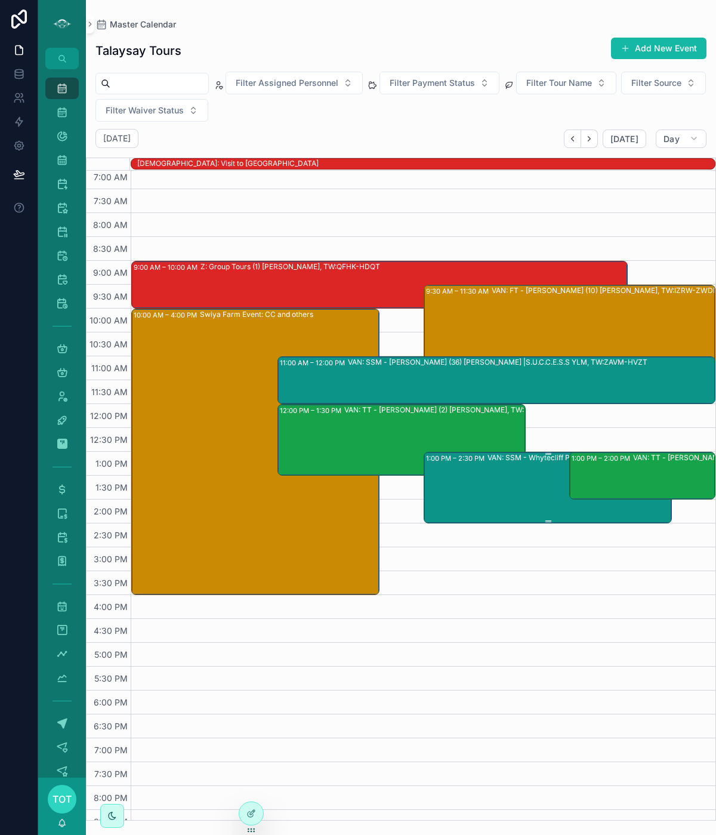
click at [511, 473] on div "VAN: SSM - Whytecliff Park (2) [PERSON_NAME], TW:[PERSON_NAME]-JVTQ" at bounding box center [610, 487] width 245 height 69
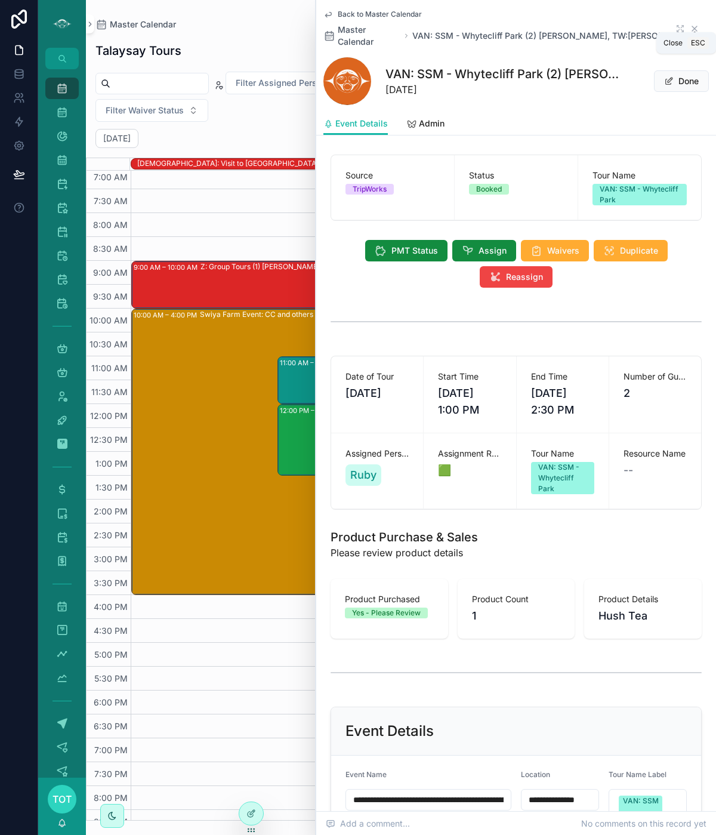
click at [694, 24] on icon "scrollable content" at bounding box center [695, 29] width 10 height 10
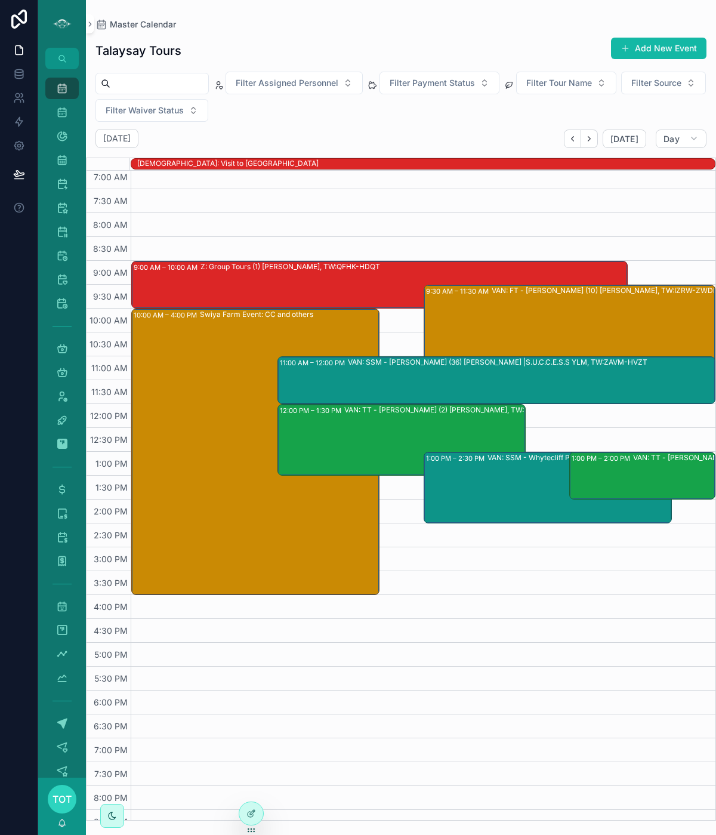
scroll to position [54, 0]
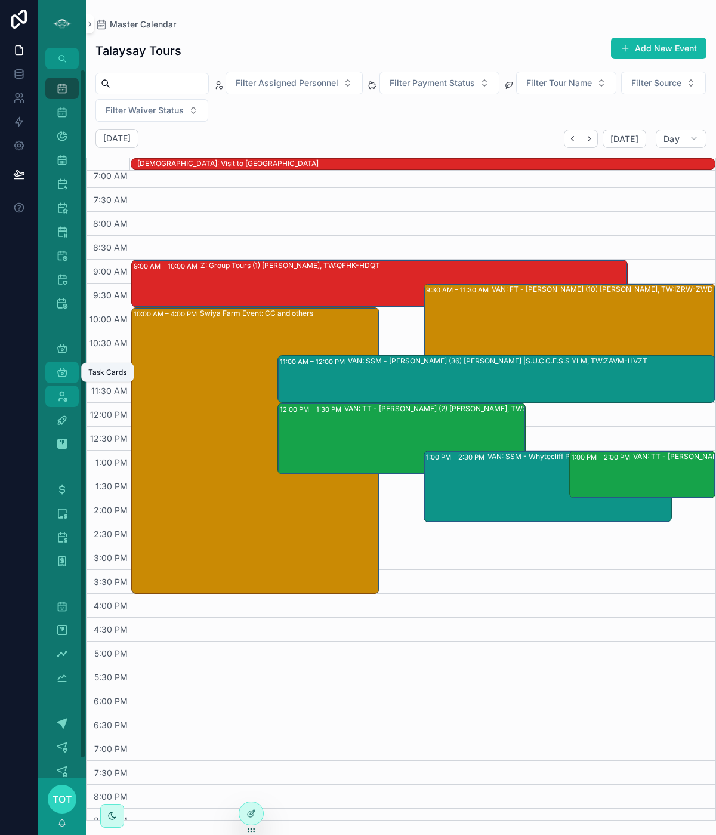
click at [64, 373] on icon "scrollable content" at bounding box center [62, 373] width 12 height 12
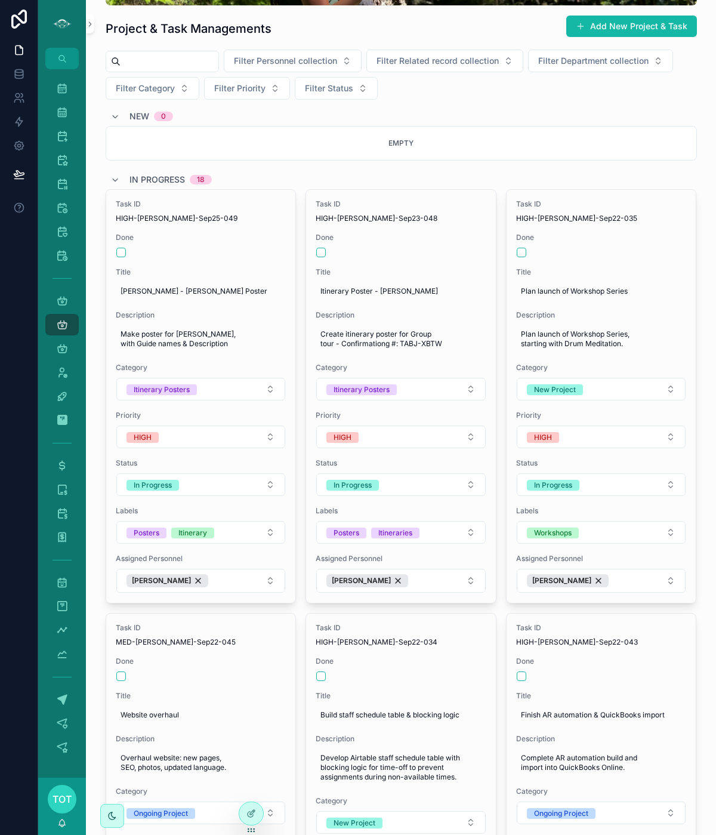
scroll to position [204, 0]
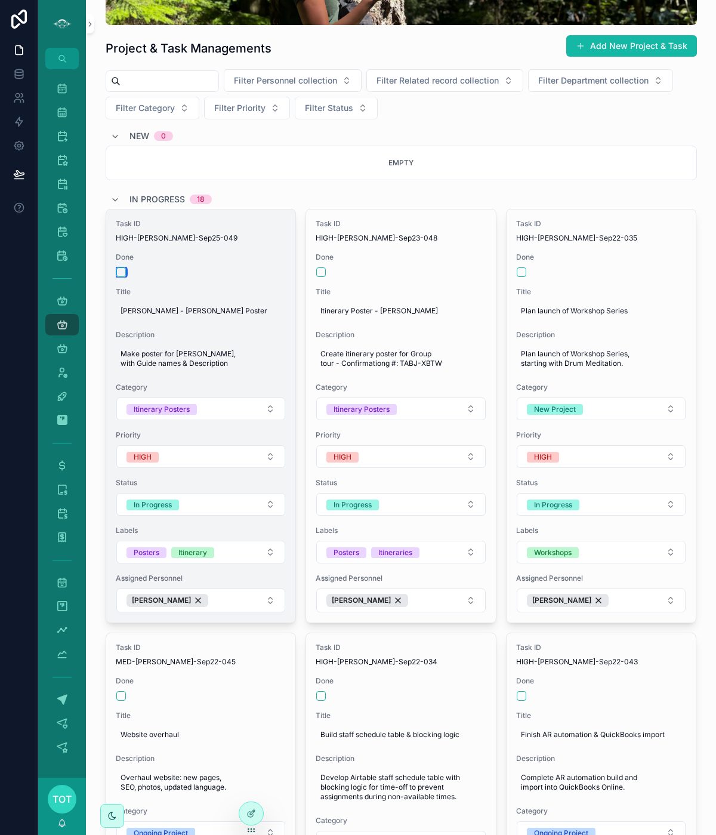
click at [121, 271] on button "scrollable content" at bounding box center [121, 272] width 10 height 10
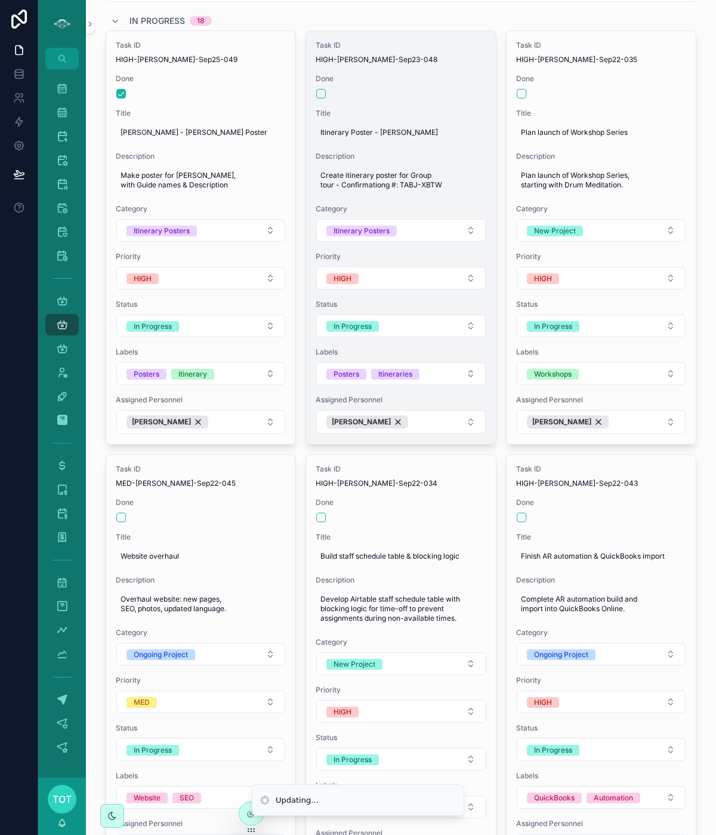
scroll to position [382, 0]
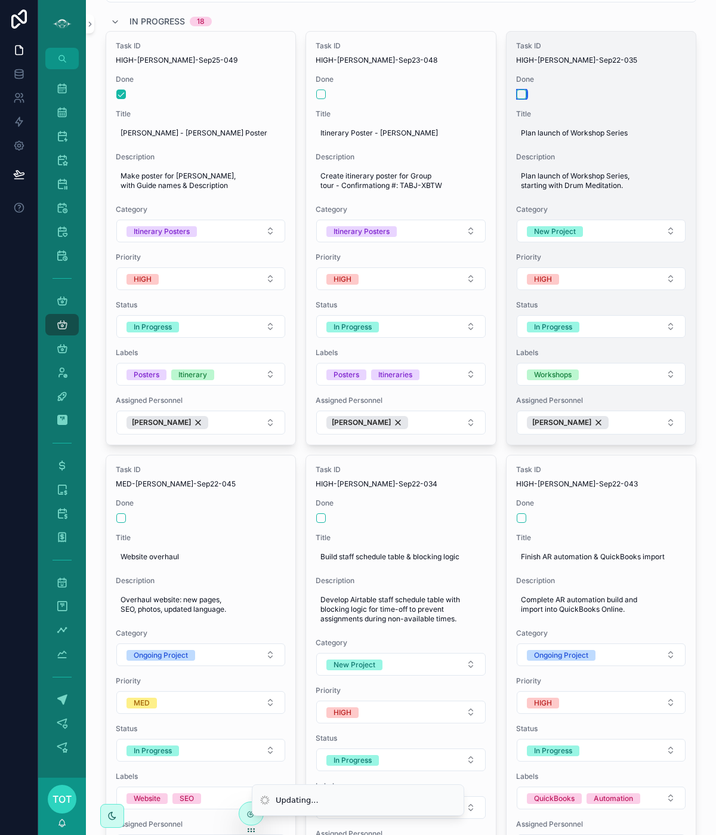
click at [518, 90] on button "scrollable content" at bounding box center [522, 95] width 10 height 10
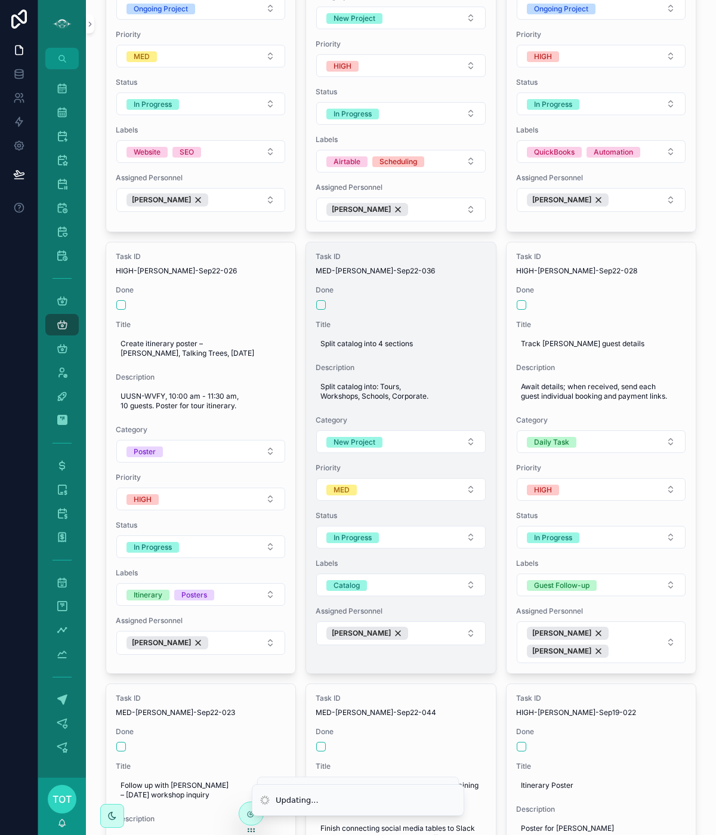
scroll to position [1033, 0]
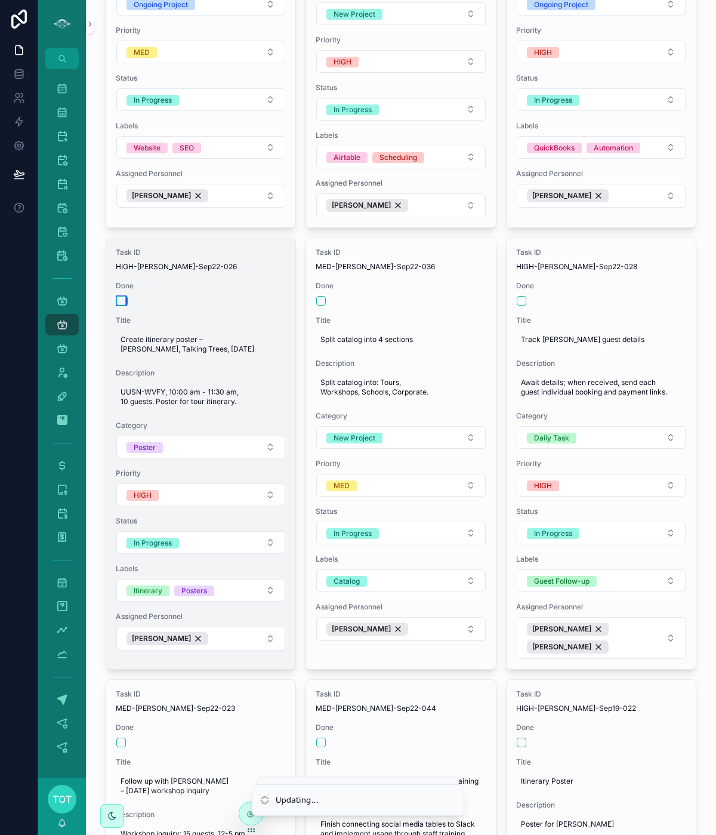
click at [121, 296] on button "scrollable content" at bounding box center [121, 301] width 10 height 10
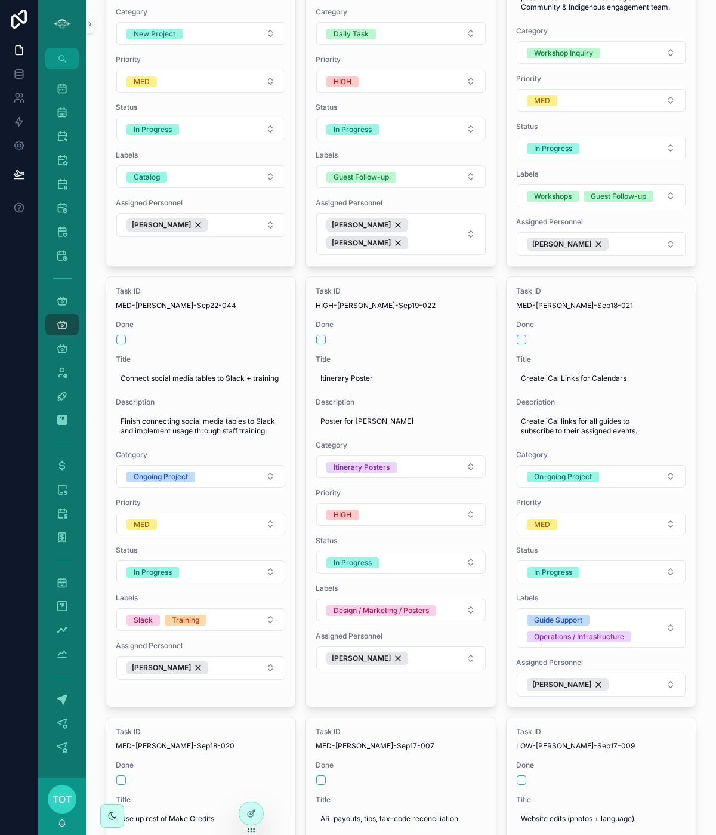
scroll to position [1439, 0]
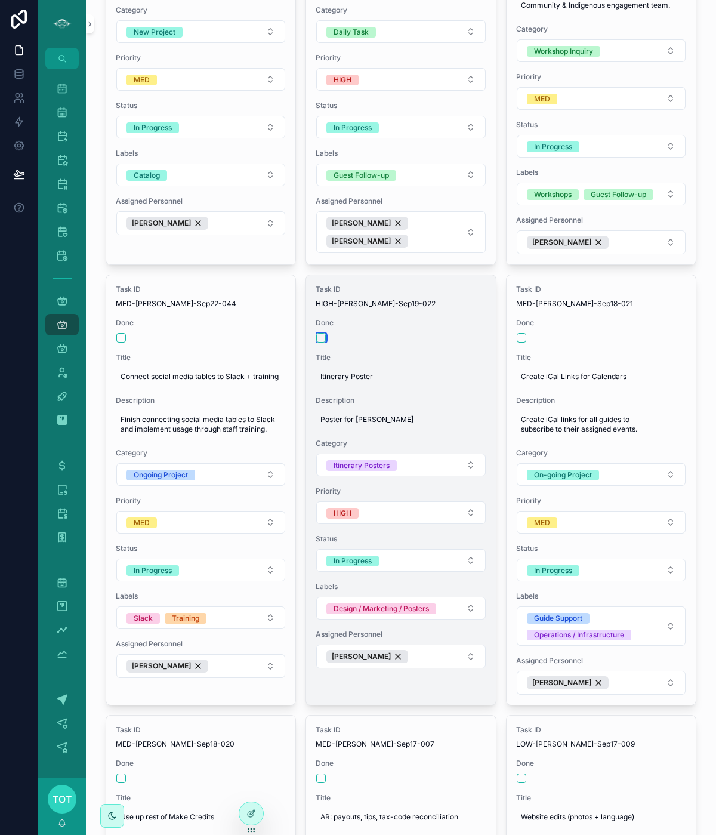
click at [321, 333] on button "scrollable content" at bounding box center [321, 338] width 10 height 10
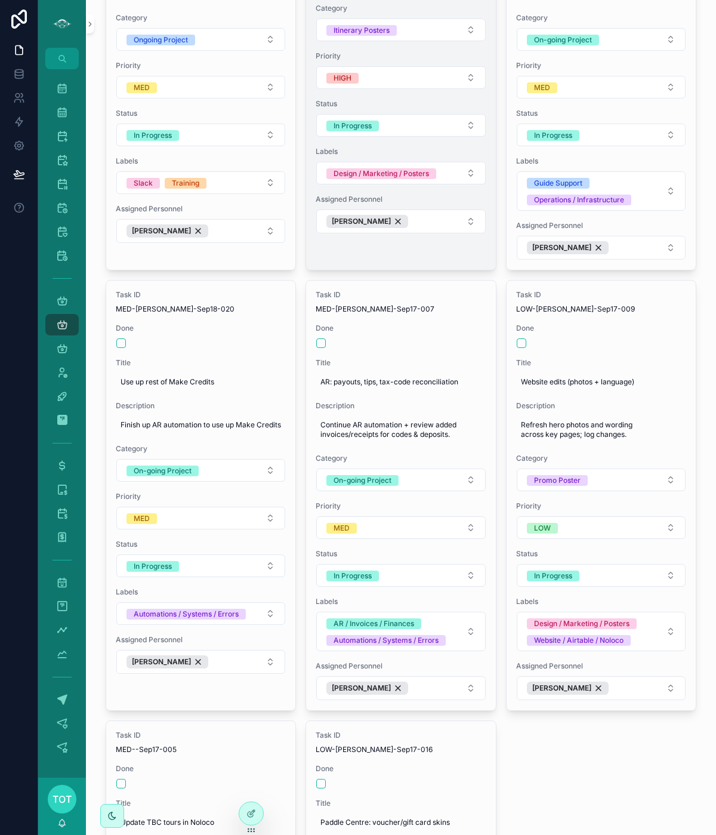
scroll to position [1886, 0]
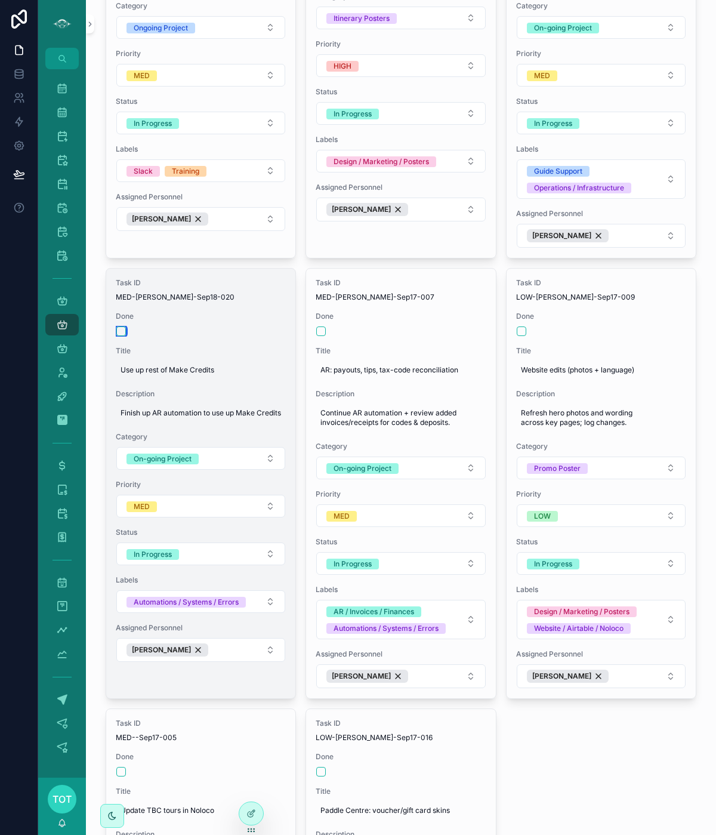
click at [121, 327] on button "scrollable content" at bounding box center [121, 332] width 10 height 10
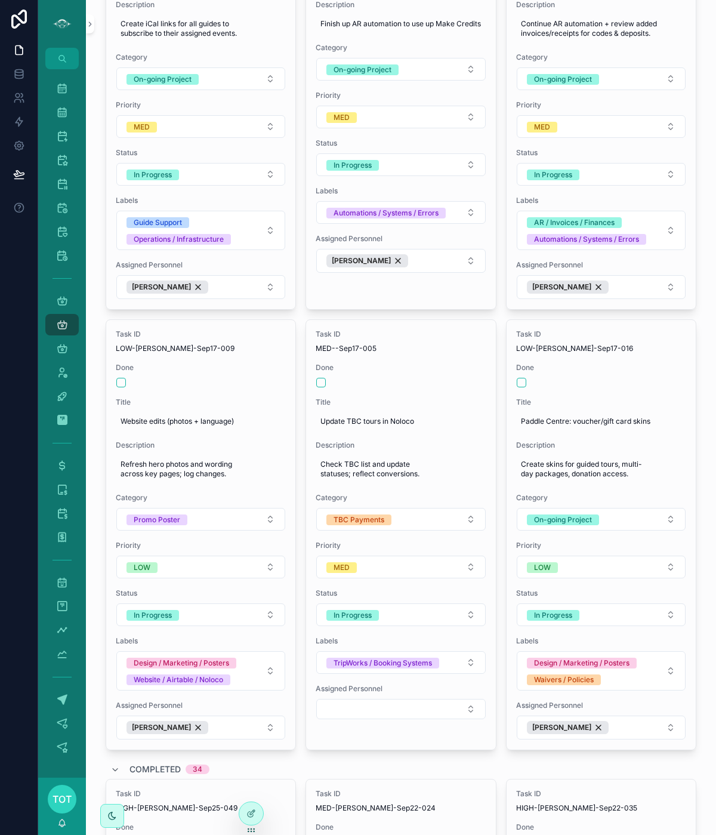
scroll to position [1860, 0]
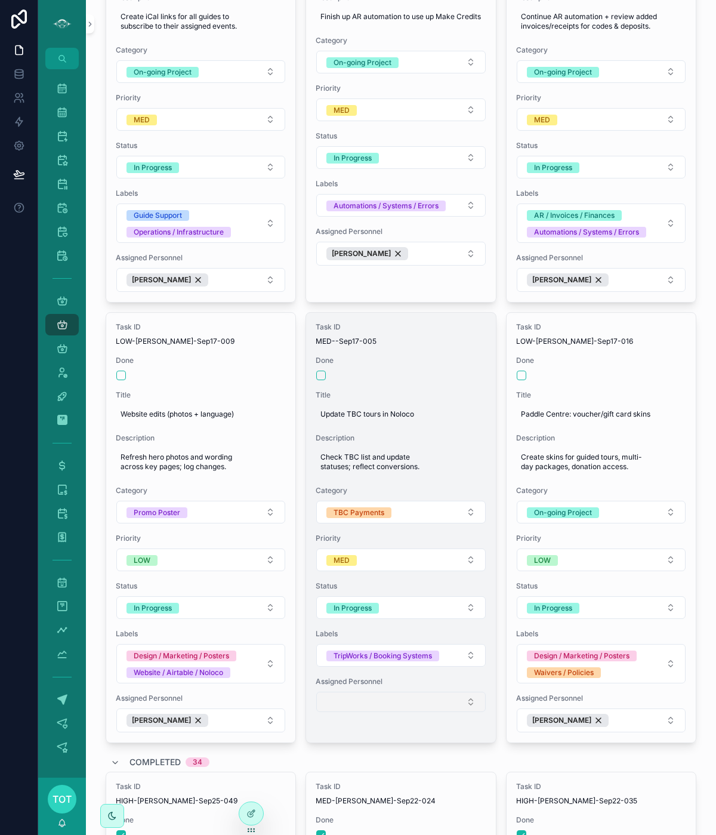
click at [342, 692] on button "Select Button" at bounding box center [401, 702] width 170 height 20
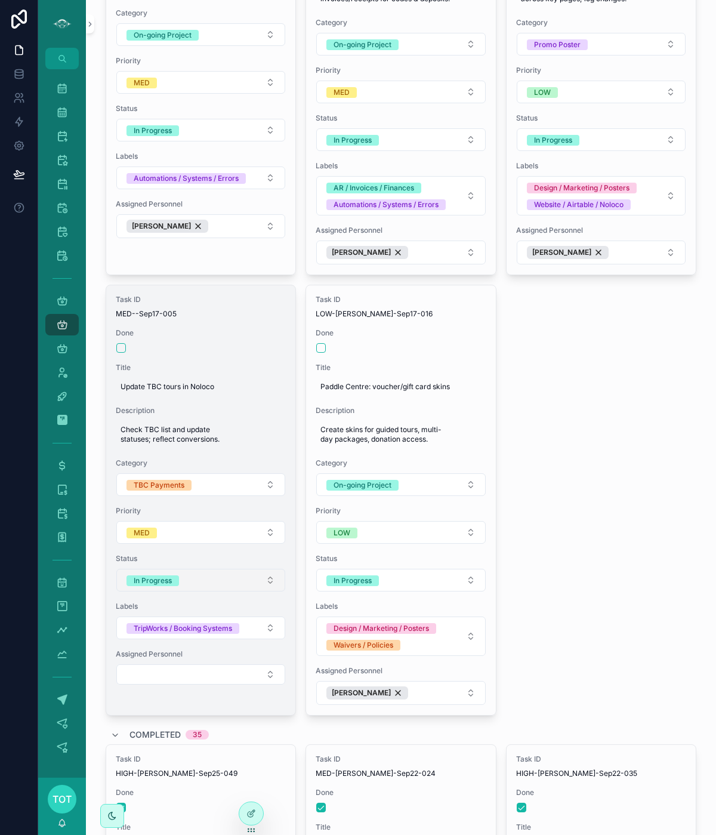
scroll to position [1887, 0]
click at [183, 665] on button "Select Button" at bounding box center [201, 675] width 170 height 20
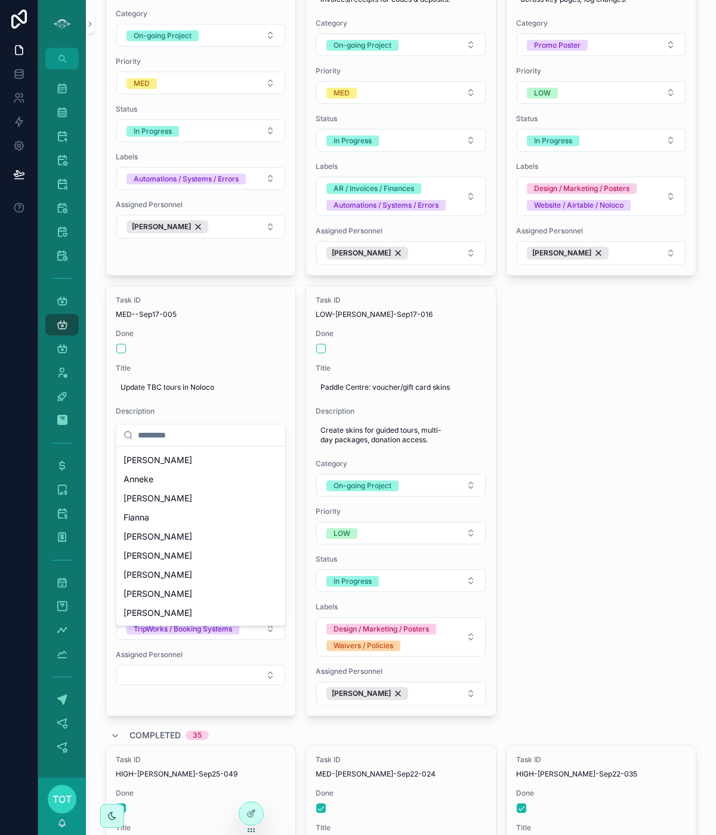
scroll to position [230, 0]
click at [141, 500] on span "Janet" at bounding box center [158, 496] width 69 height 12
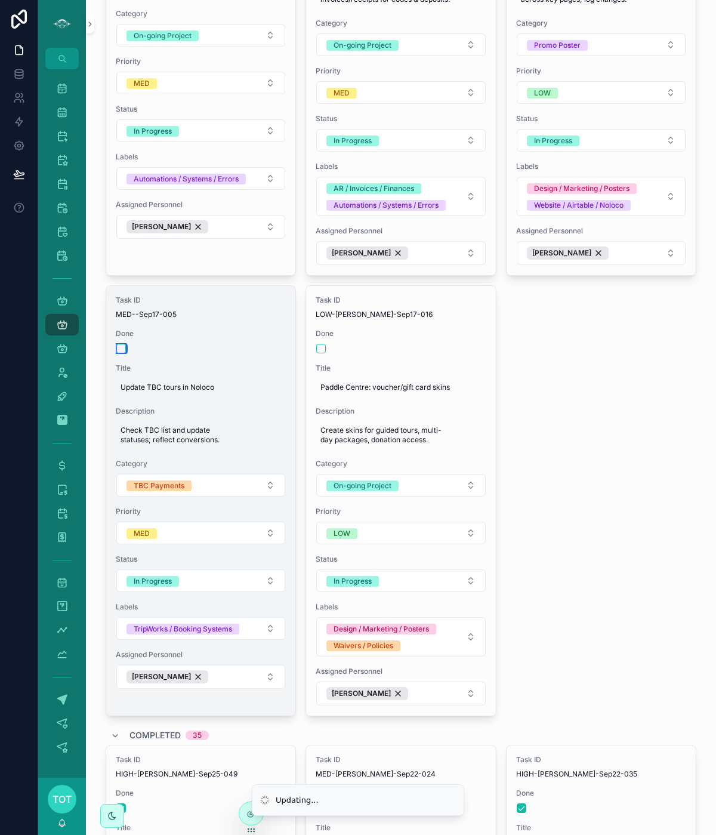
click at [119, 344] on button "scrollable content" at bounding box center [121, 349] width 10 height 10
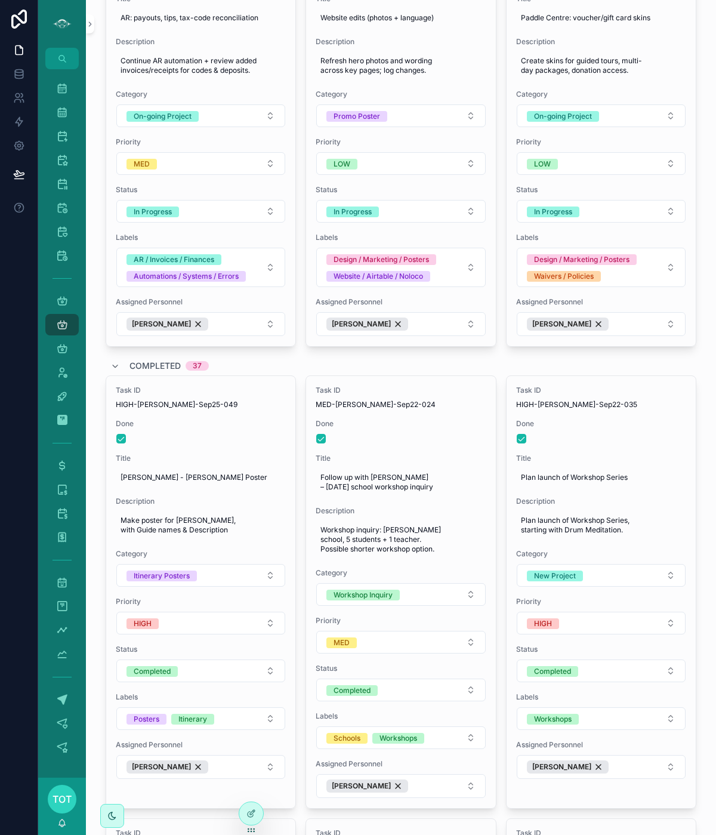
scroll to position [1848, 0]
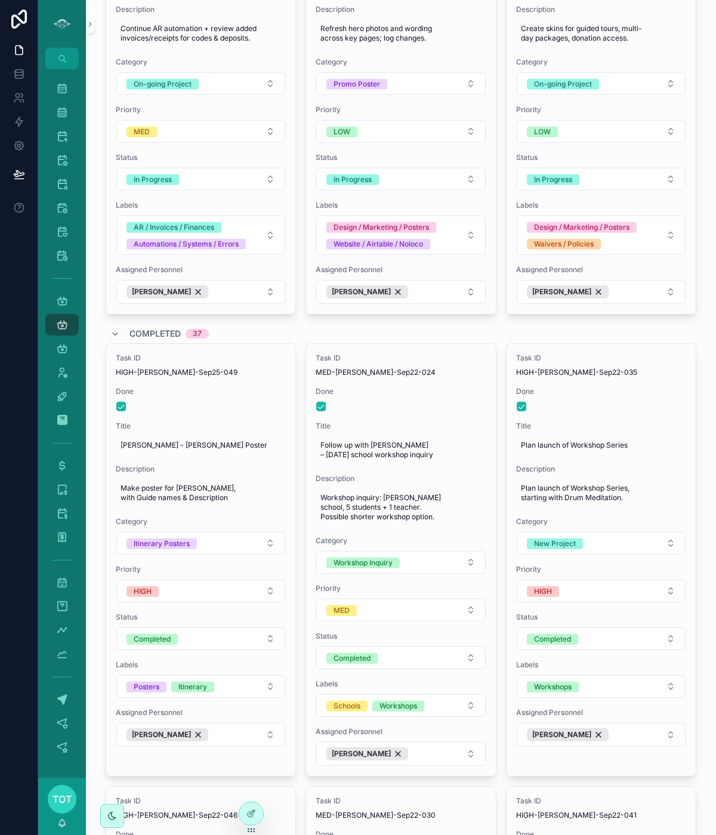
click at [116, 330] on icon "scrollable content" at bounding box center [115, 335] width 10 height 10
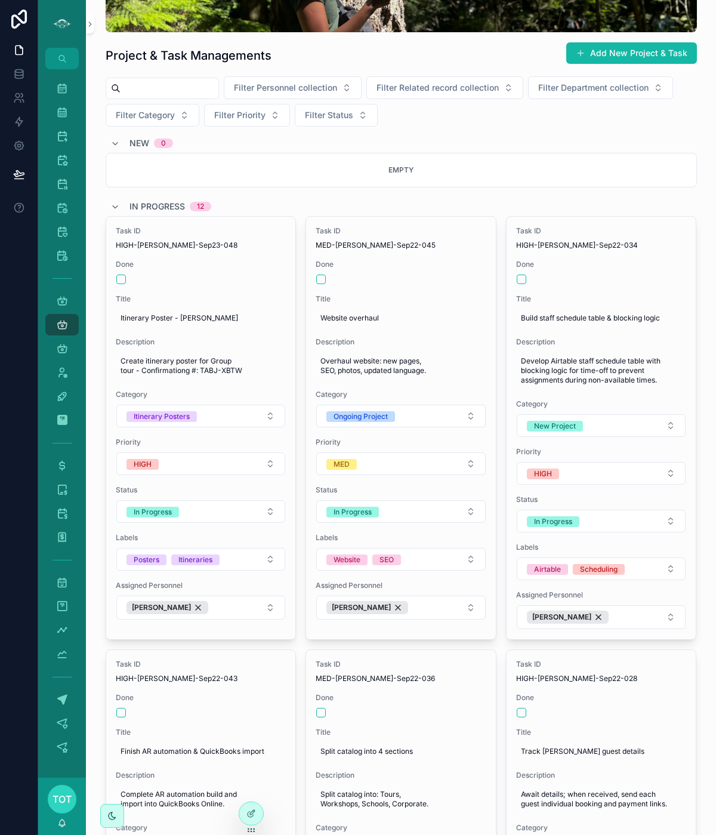
scroll to position [202, 0]
